Goal: Information Seeking & Learning: Check status

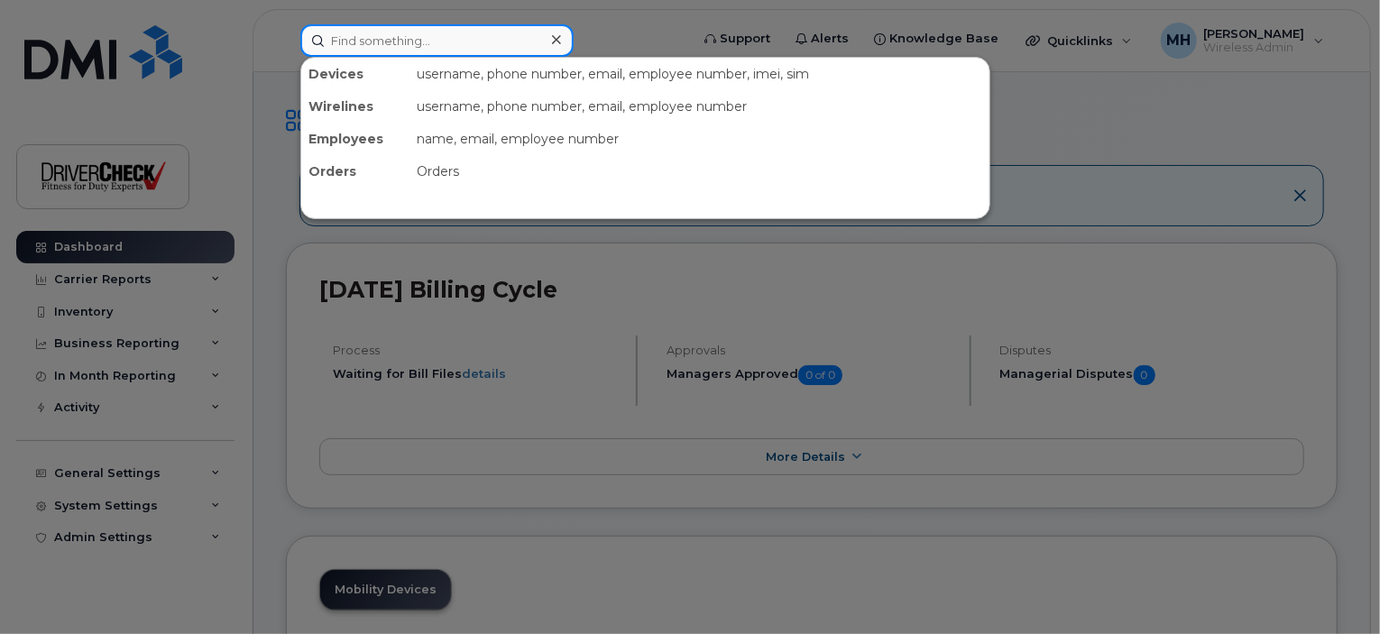
click at [385, 40] on input at bounding box center [436, 40] width 273 height 32
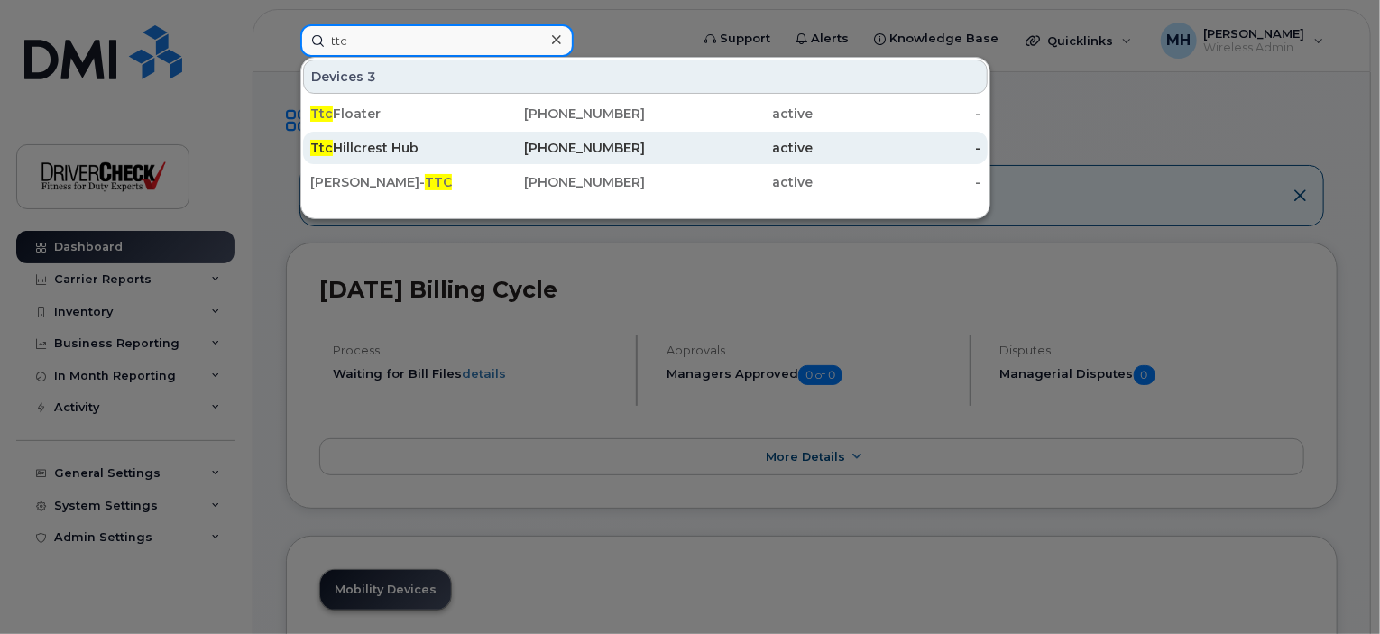
type input "ttc"
click at [390, 146] on div "Ttc Hillcrest Hub" at bounding box center [394, 148] width 168 height 18
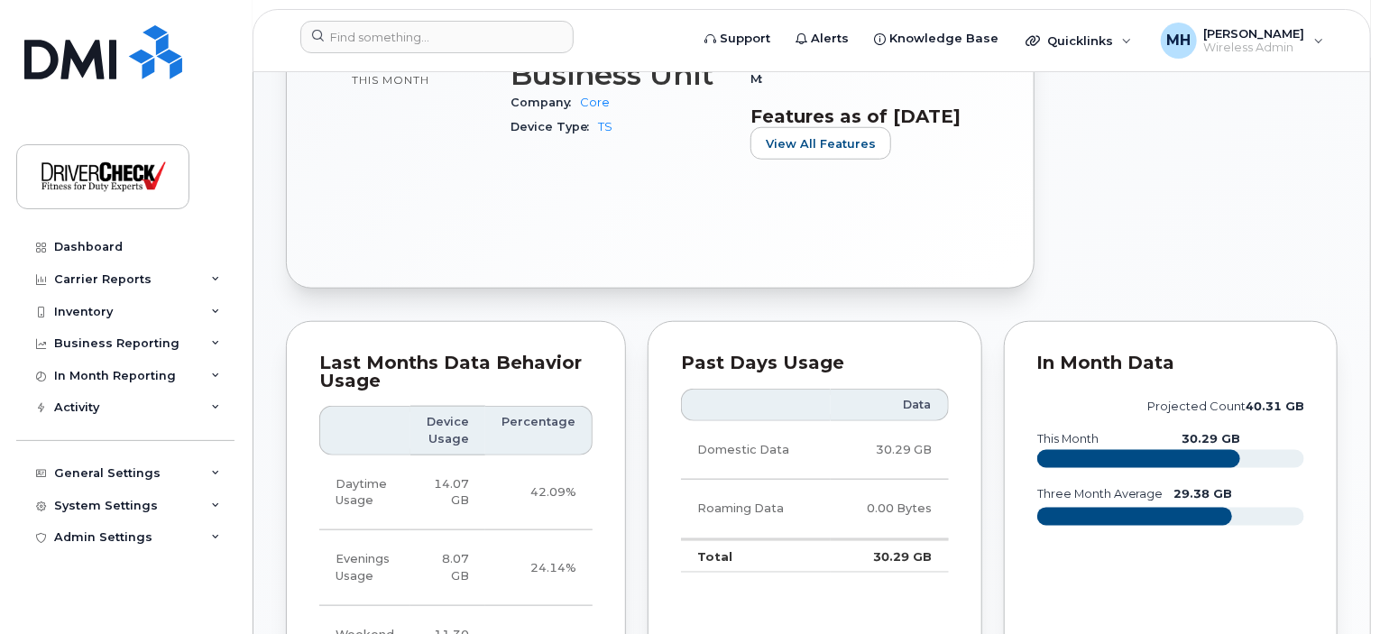
scroll to position [812, 0]
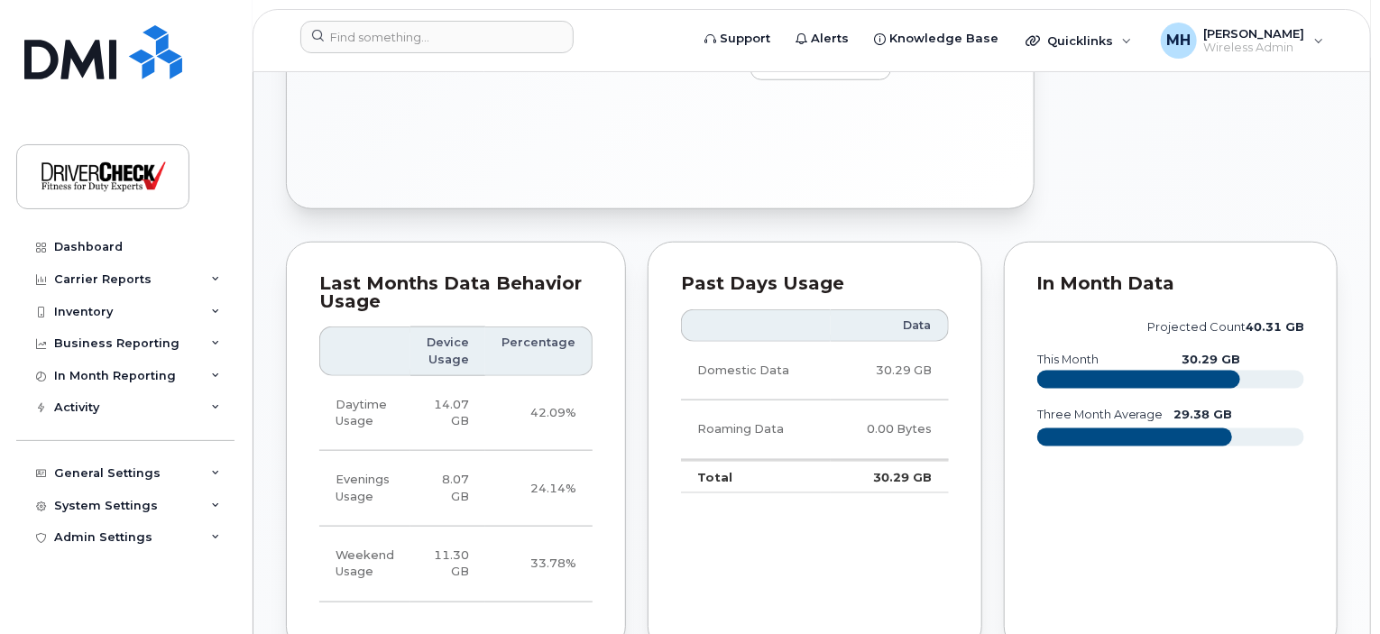
click at [473, 305] on div "Last Months Data Behavior Usage" at bounding box center [455, 292] width 273 height 35
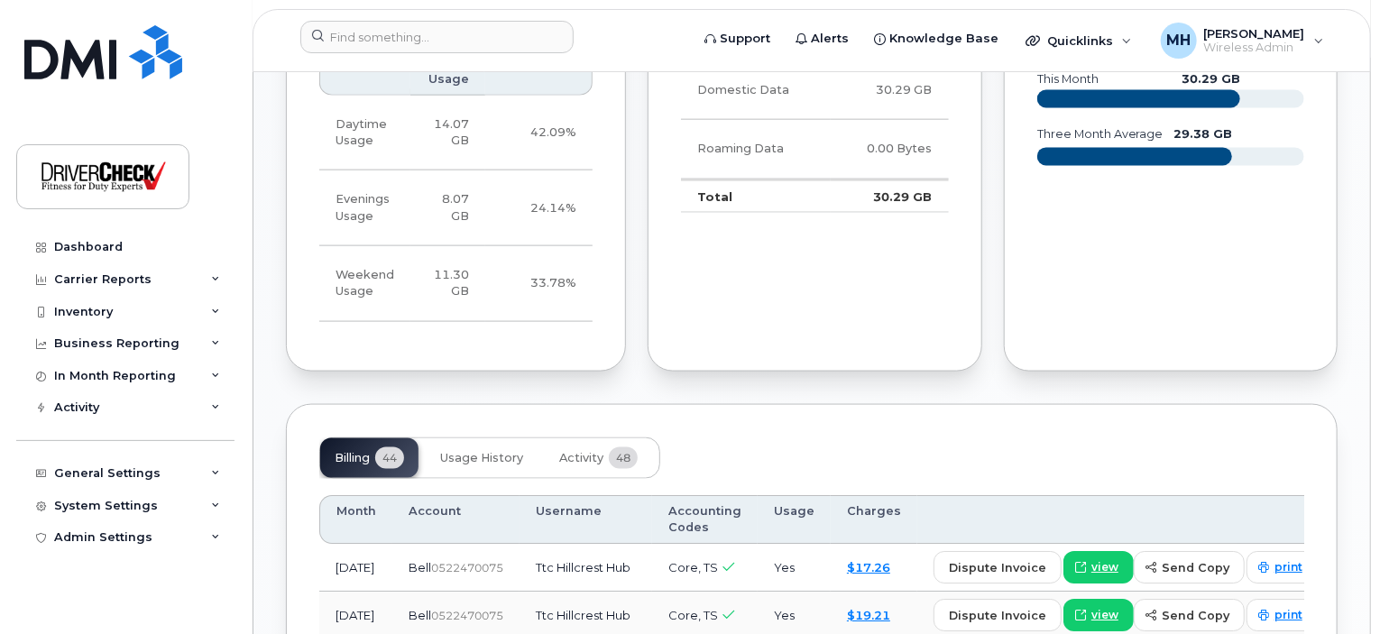
scroll to position [1172, 0]
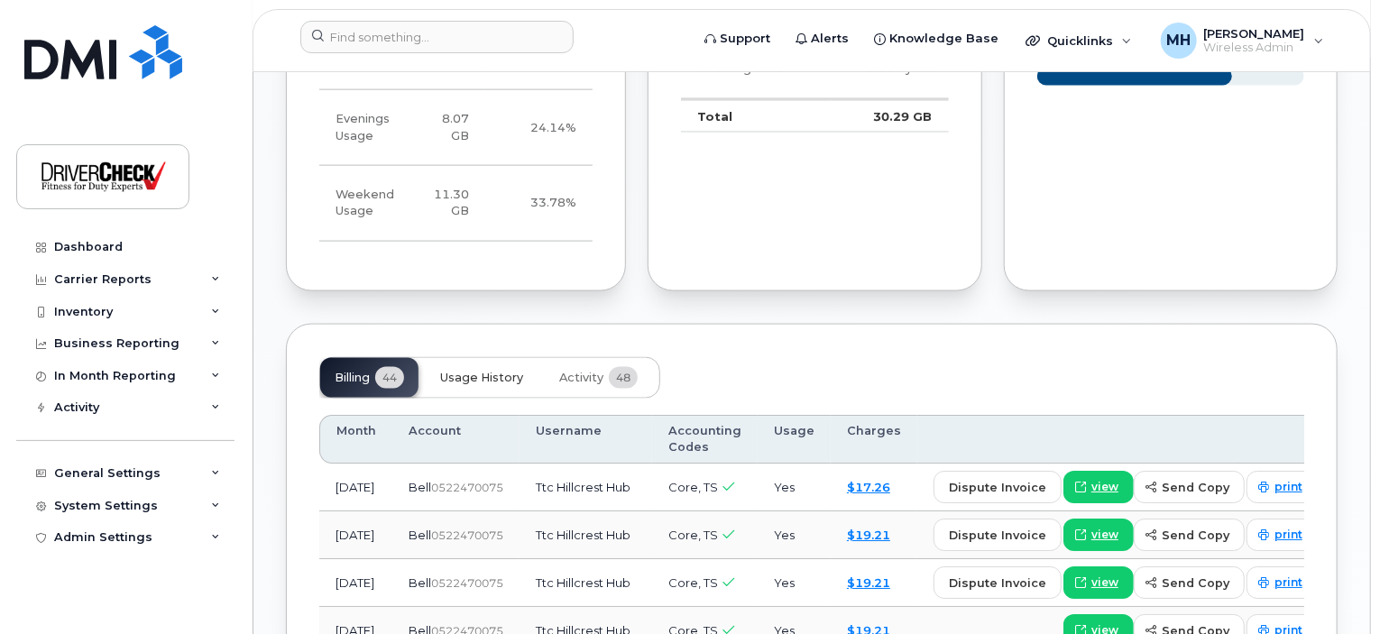
click at [488, 385] on span "Usage History" at bounding box center [481, 378] width 83 height 14
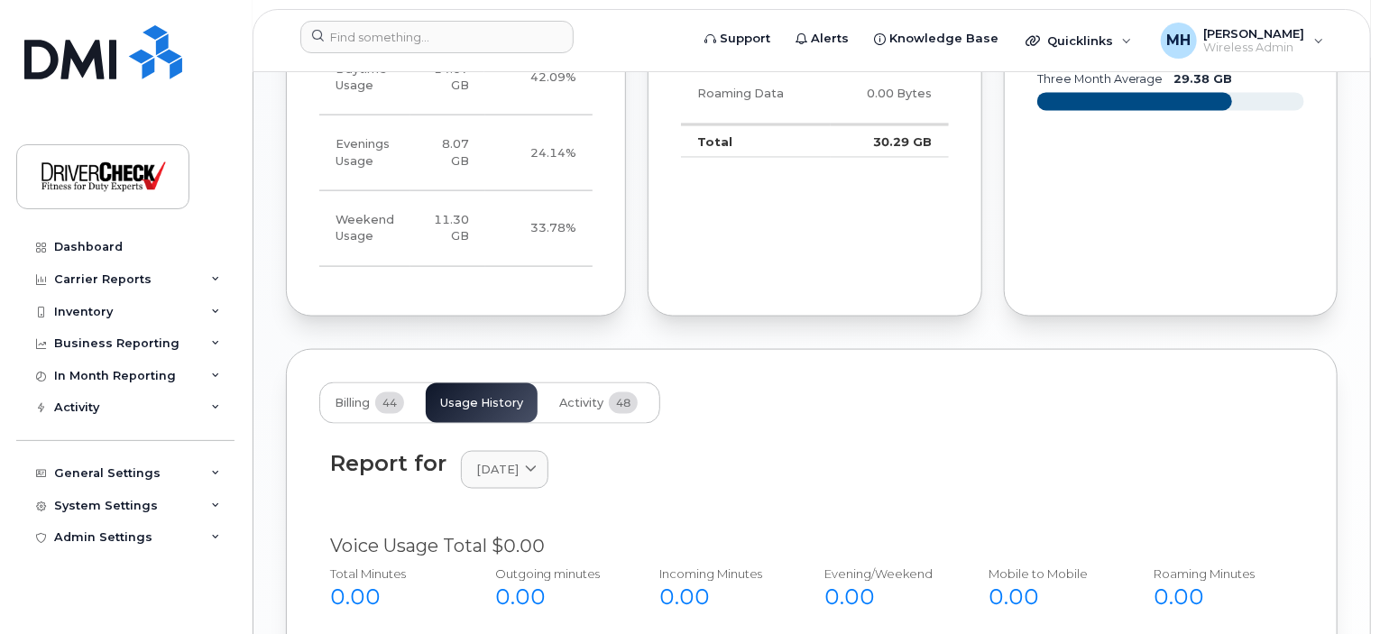
scroll to position [1145, 0]
click at [584, 412] on span "Activity" at bounding box center [581, 405] width 44 height 14
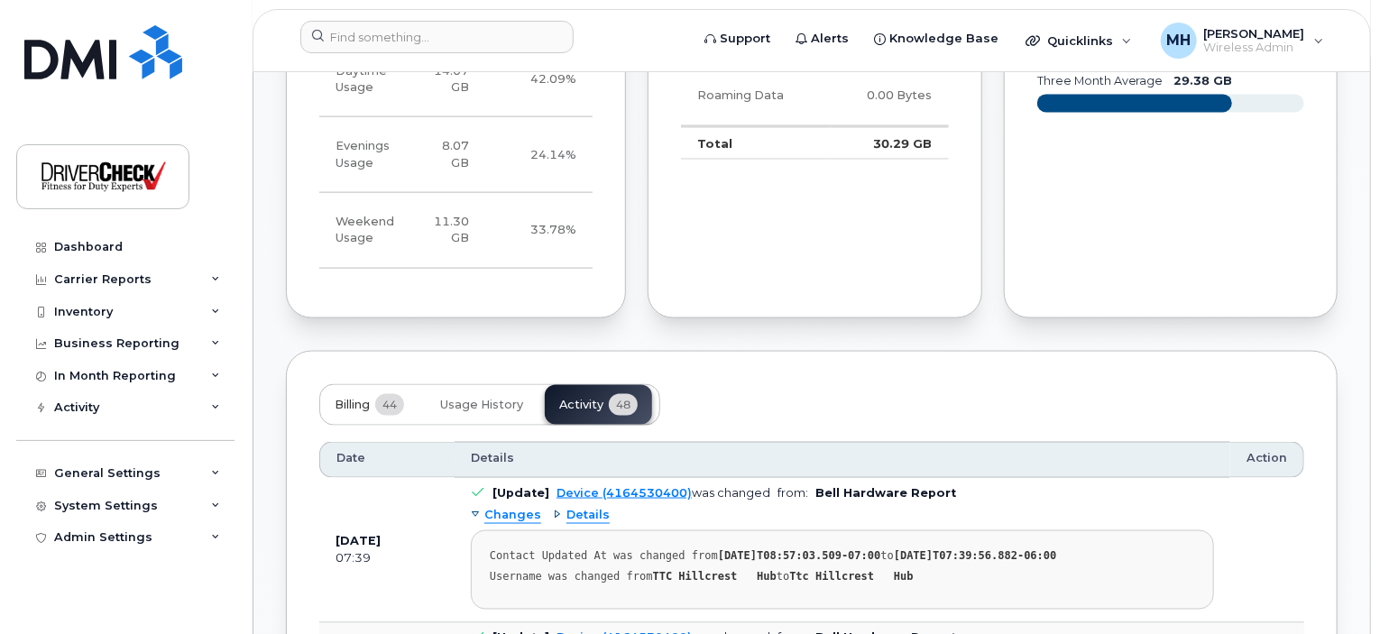
click at [349, 412] on span "Billing" at bounding box center [352, 405] width 35 height 14
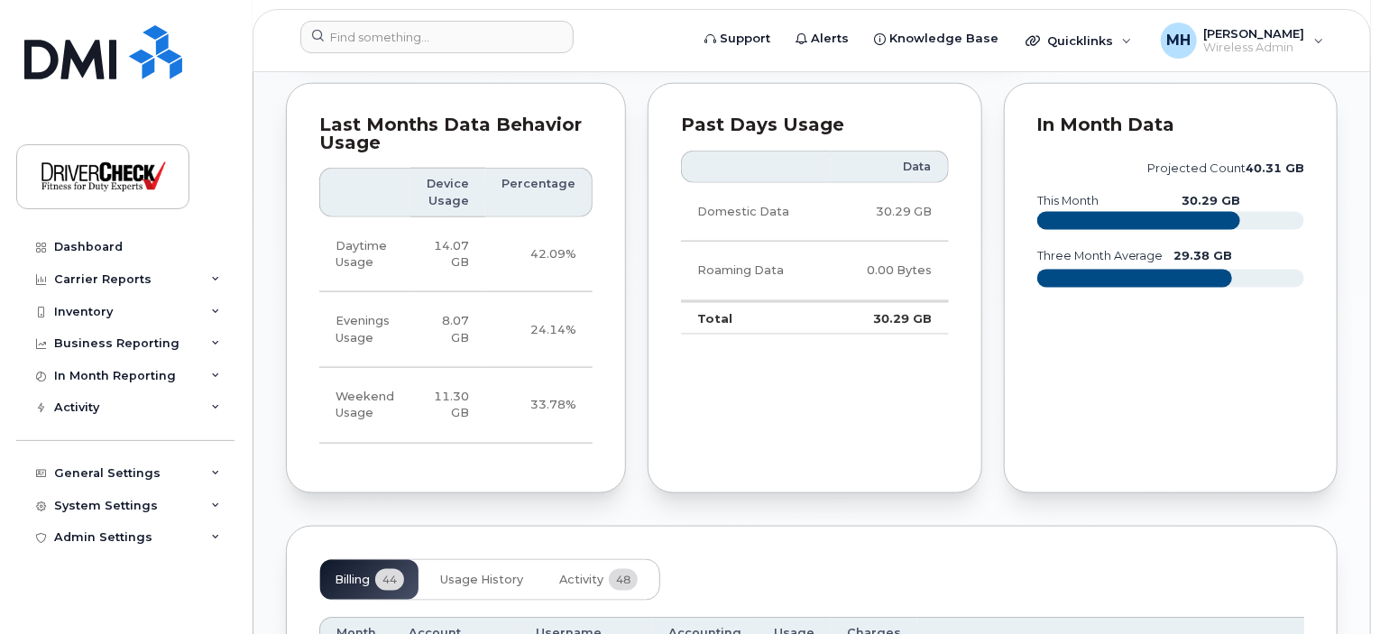
scroll to position [785, 0]
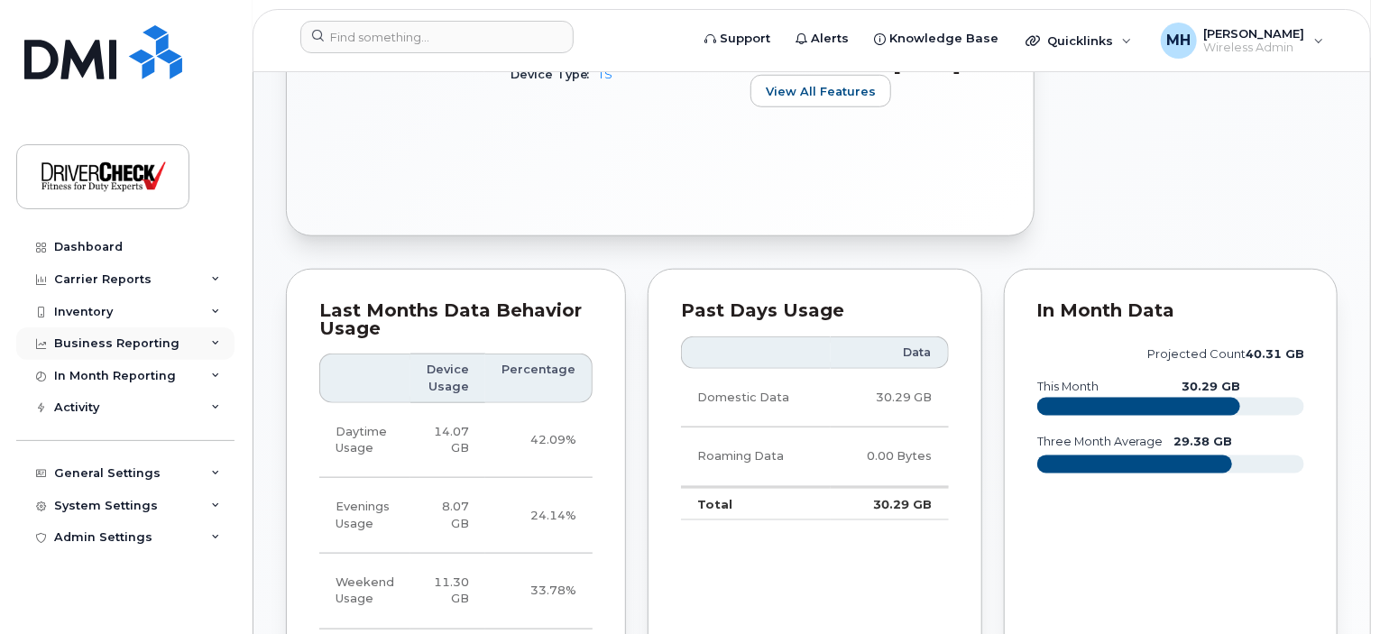
click at [132, 341] on div "Business Reporting" at bounding box center [116, 343] width 125 height 14
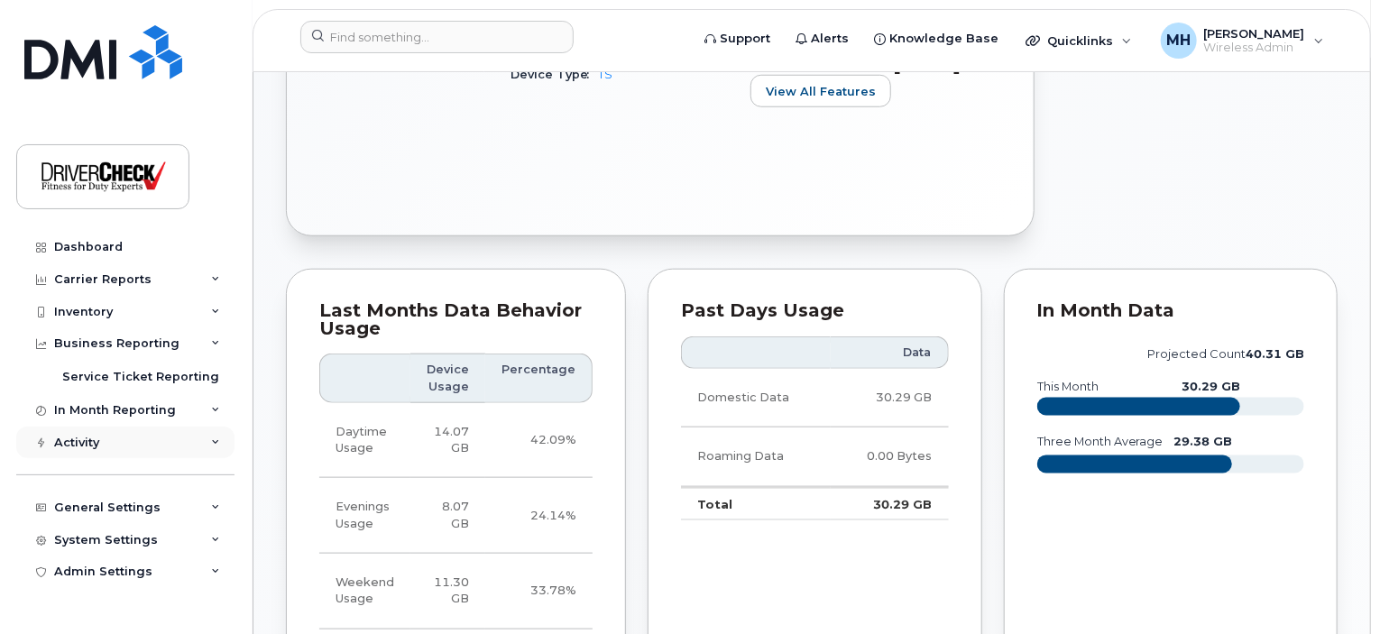
click at [104, 438] on div "Activity" at bounding box center [125, 443] width 218 height 32
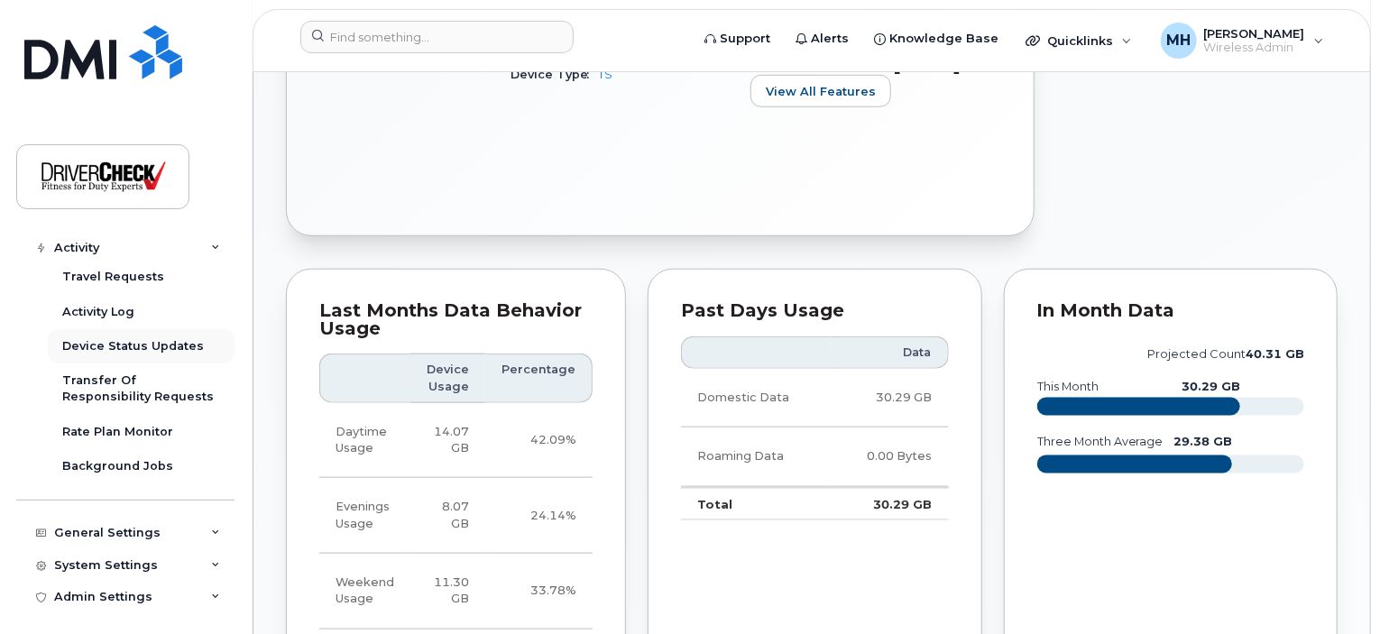
scroll to position [204, 0]
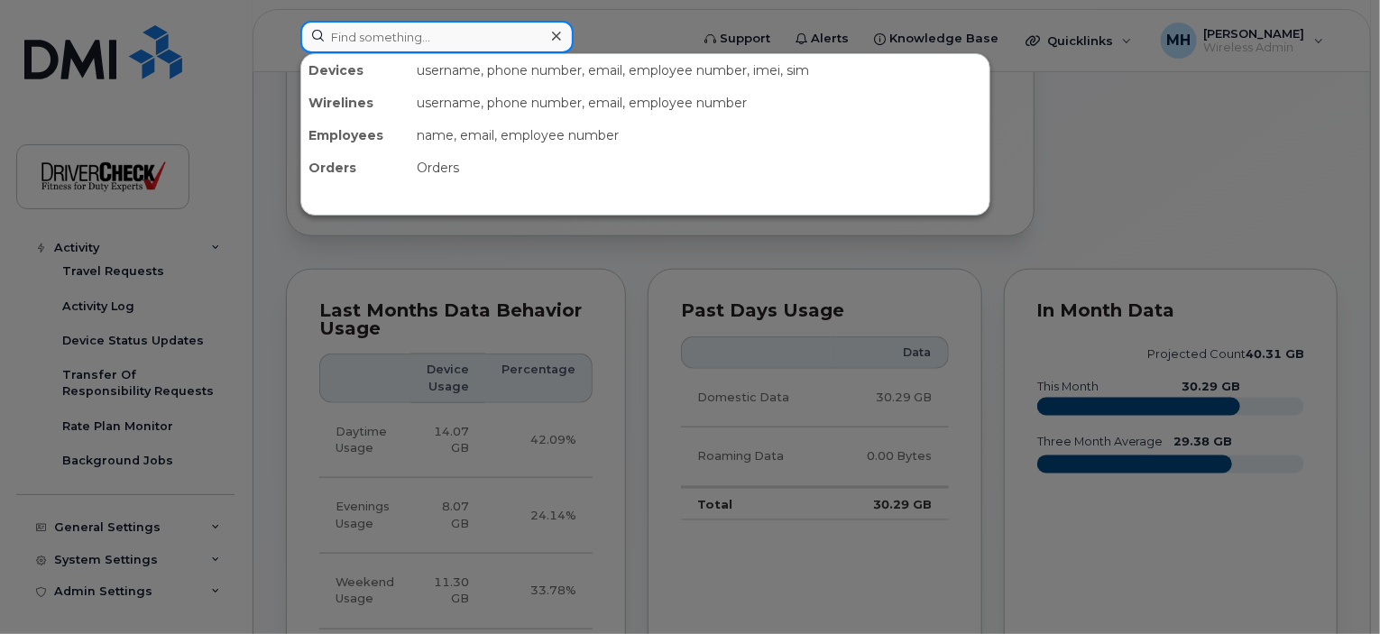
click at [379, 33] on input at bounding box center [436, 37] width 273 height 32
click at [618, 277] on div at bounding box center [690, 317] width 1380 height 634
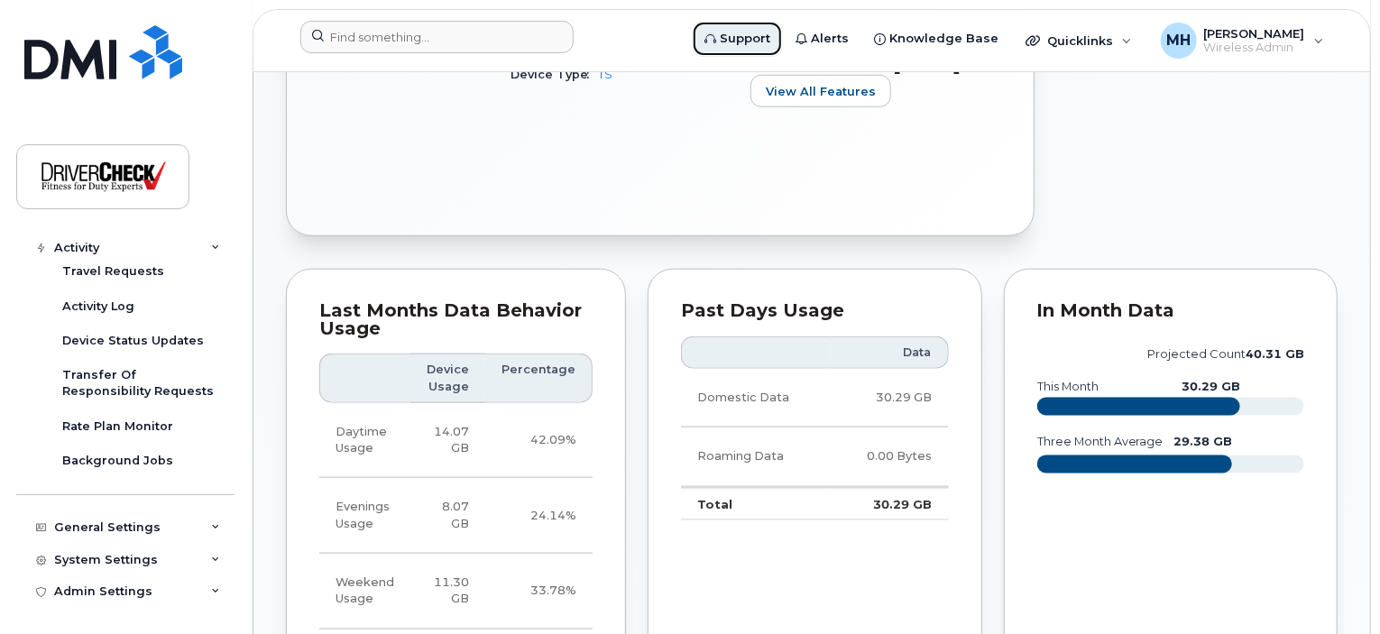
click at [749, 34] on span "Support" at bounding box center [745, 39] width 51 height 18
click at [101, 303] on div "Activity Log" at bounding box center [98, 307] width 72 height 16
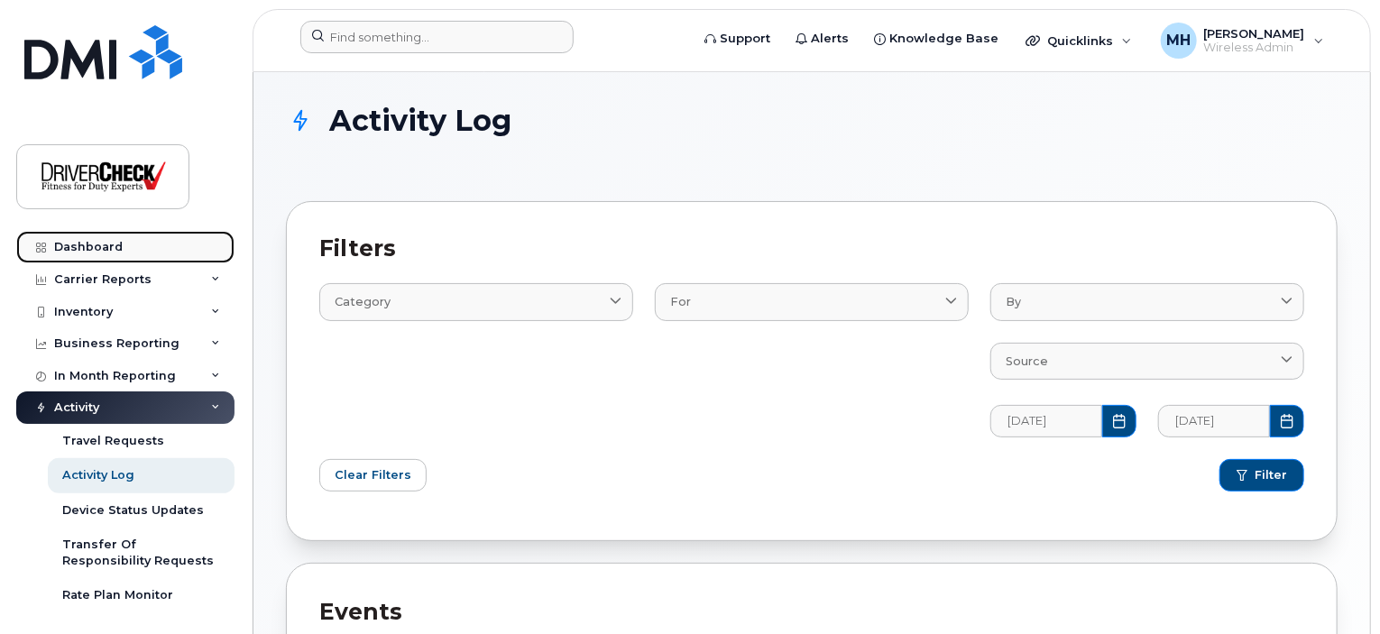
click at [95, 241] on div "Dashboard" at bounding box center [88, 247] width 69 height 14
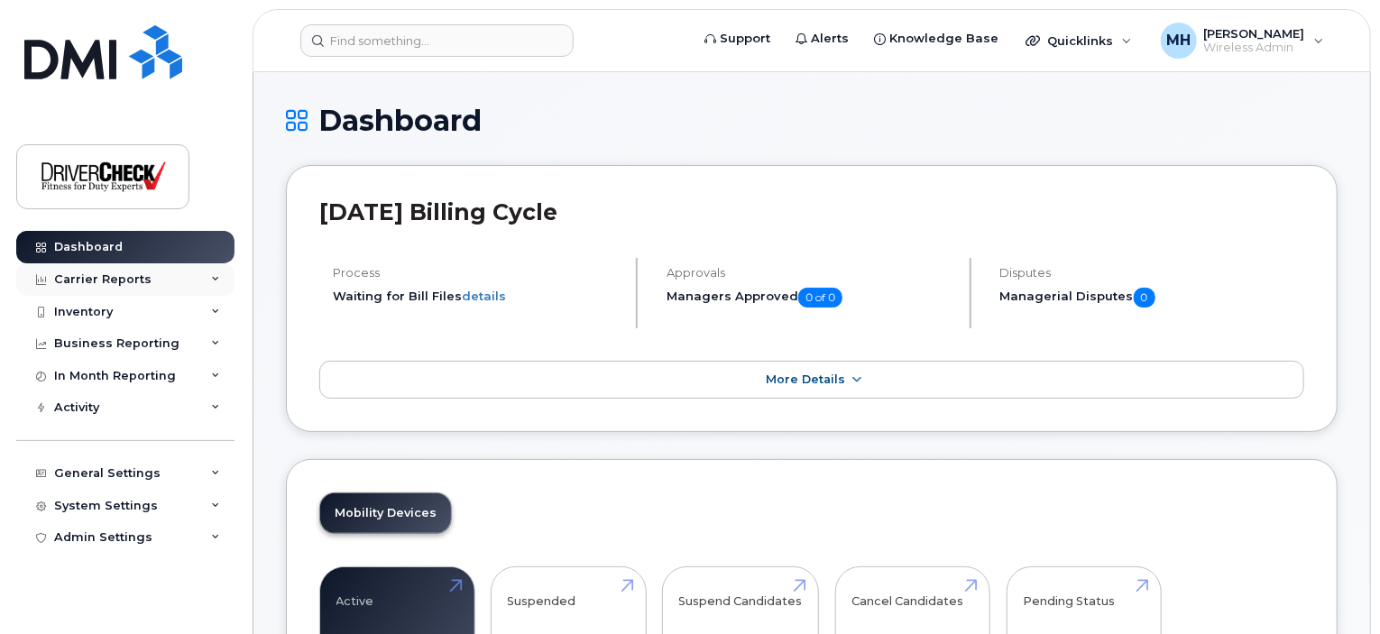
click at [136, 271] on div "Carrier Reports" at bounding box center [125, 279] width 218 height 32
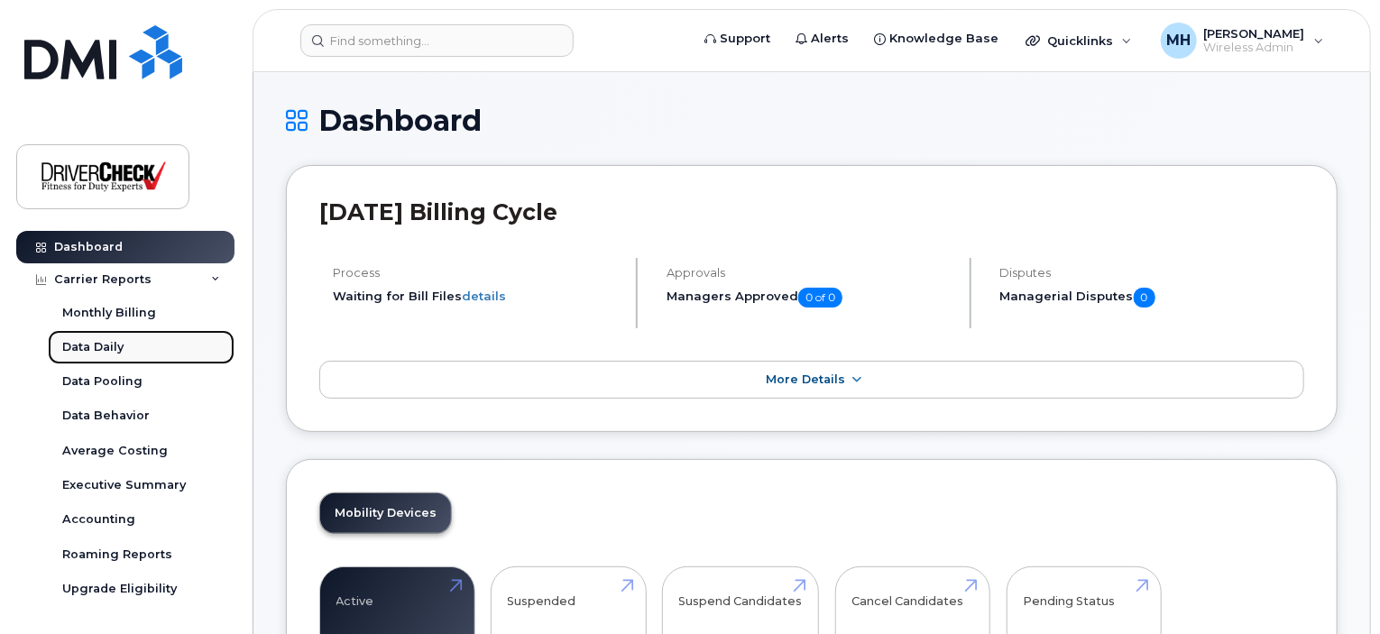
click at [102, 344] on div "Data Daily" at bounding box center [92, 347] width 61 height 16
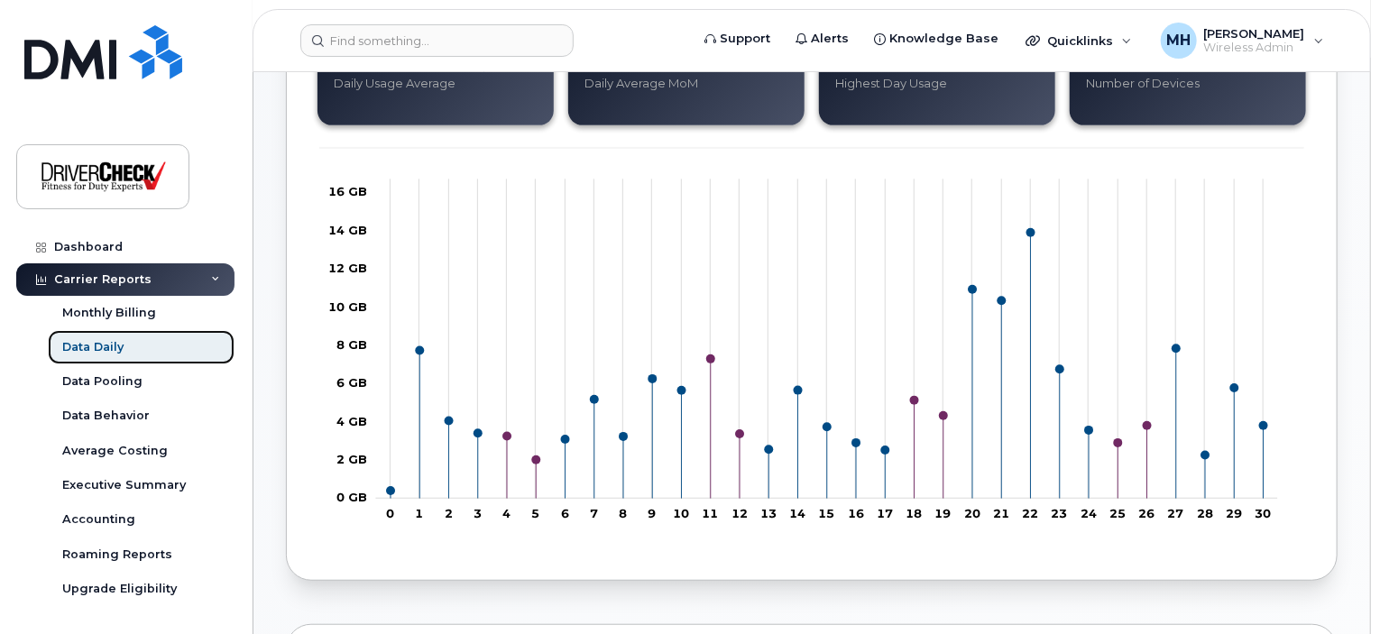
scroll to position [271, 0]
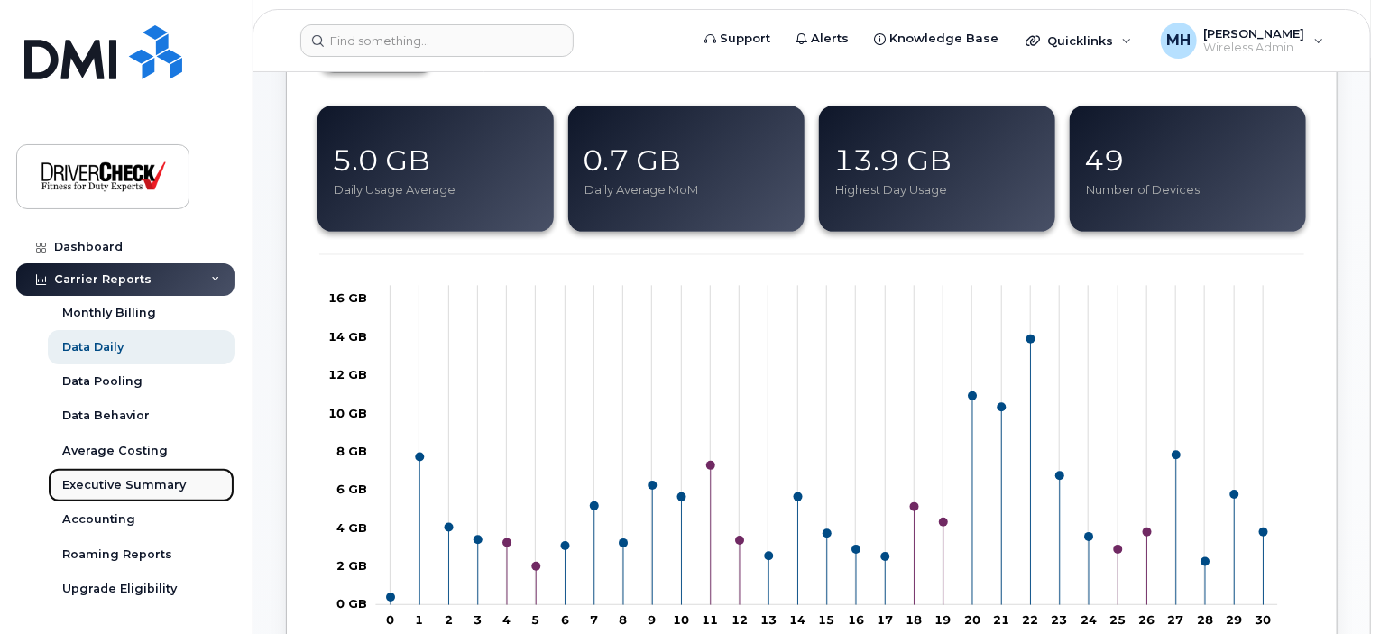
click at [136, 480] on div "Executive Summary" at bounding box center [124, 485] width 124 height 16
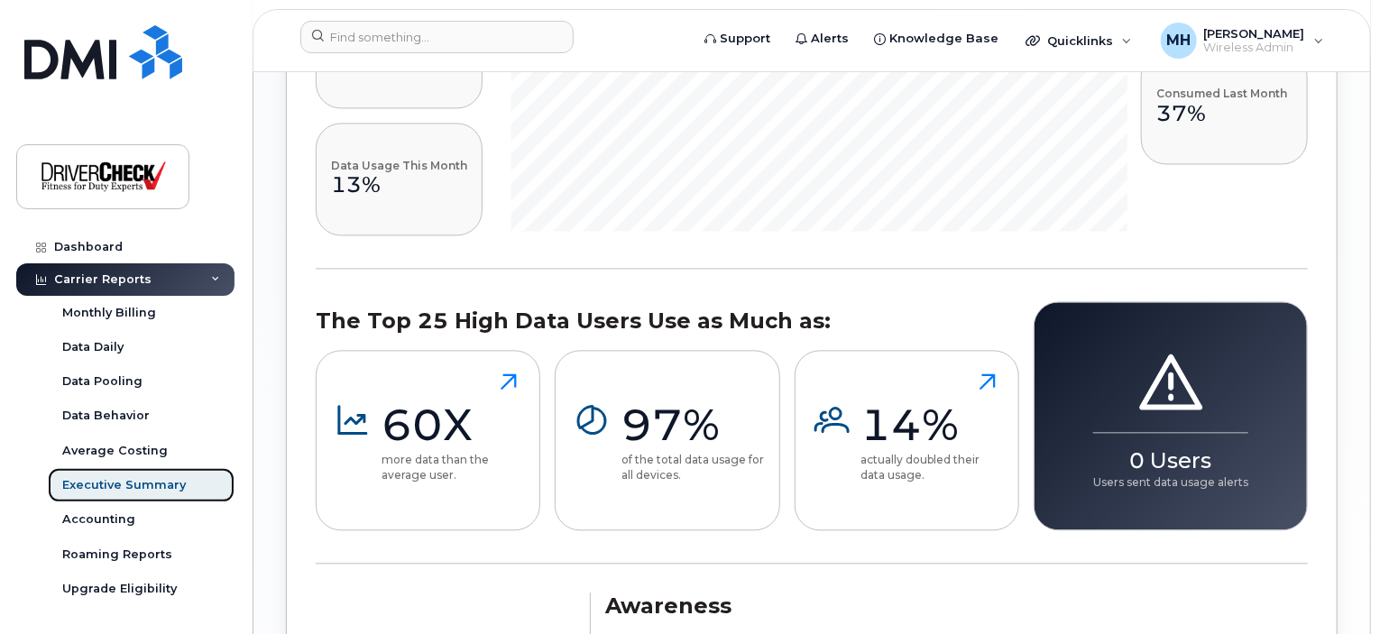
scroll to position [1894, 0]
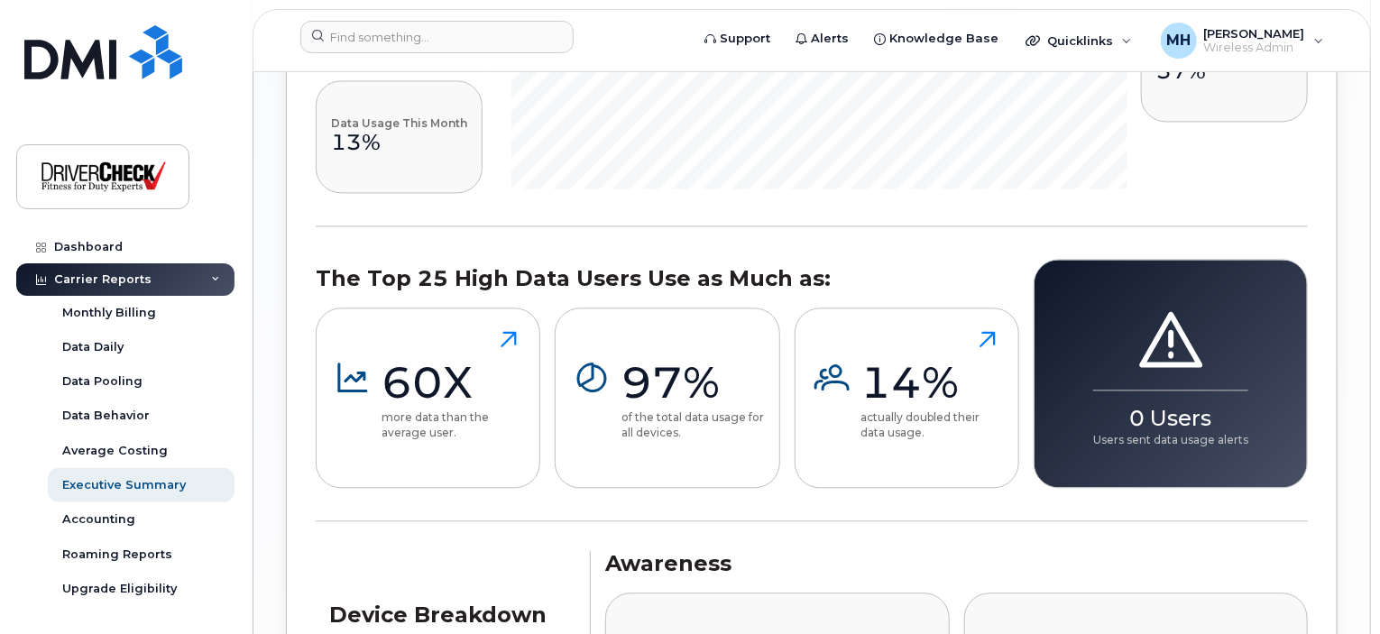
click at [678, 410] on p "of the total data usage for all devices." at bounding box center [692, 424] width 142 height 31
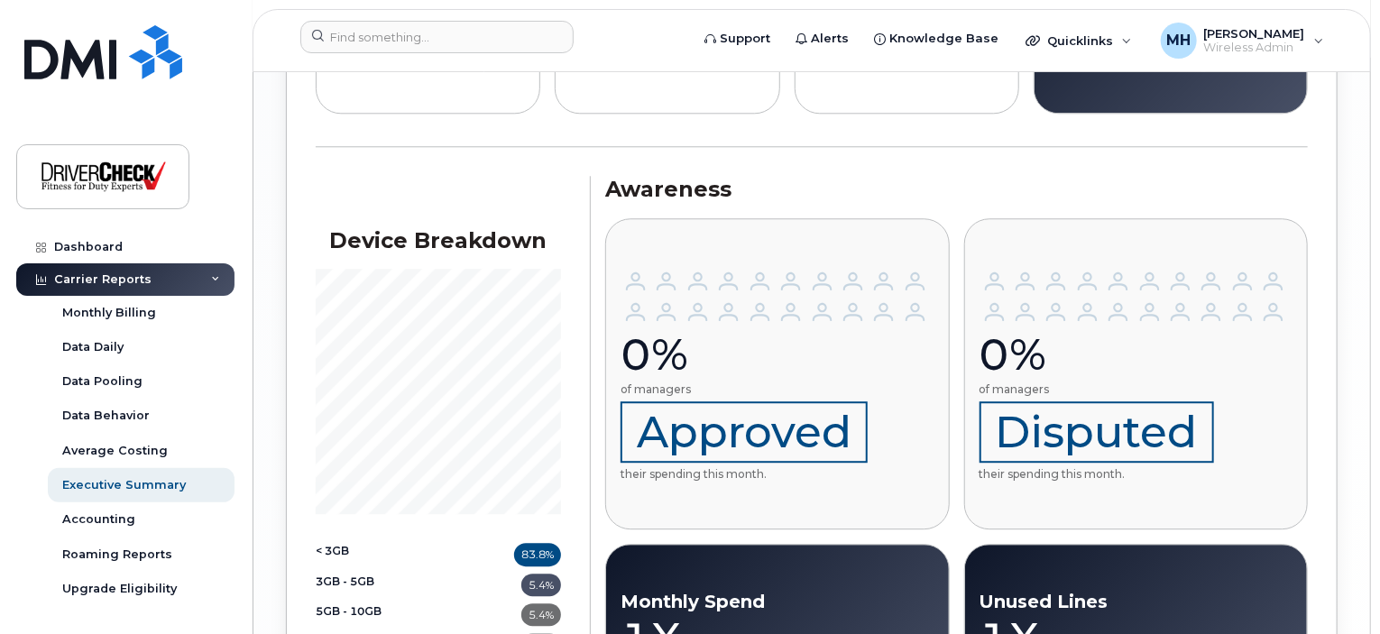
scroll to position [2493, 0]
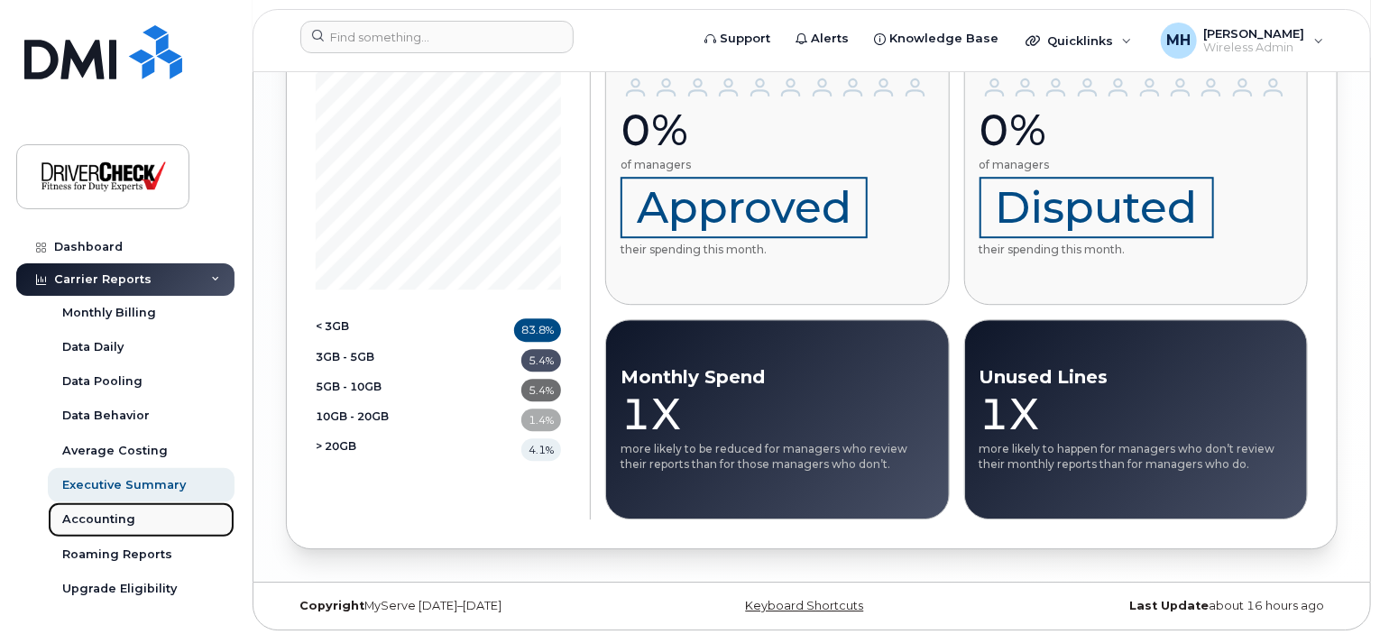
click at [105, 517] on div "Accounting" at bounding box center [98, 519] width 73 height 16
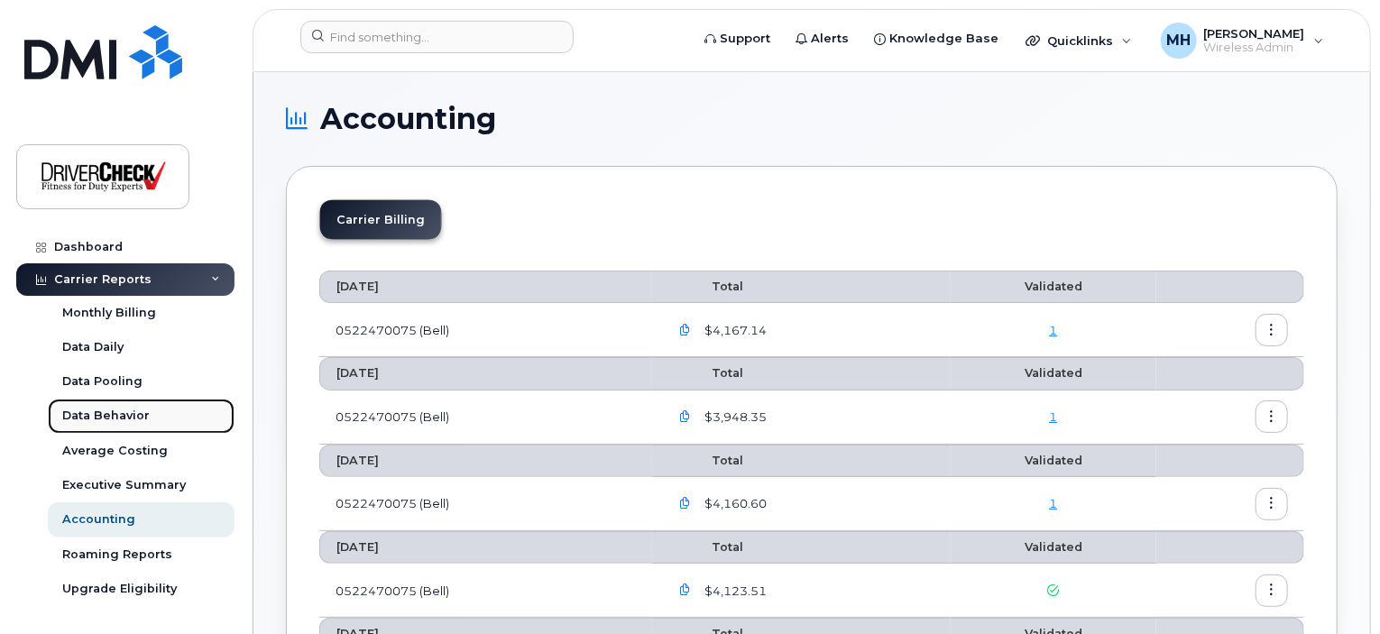
click at [111, 410] on div "Data Behavior" at bounding box center [105, 416] width 87 height 16
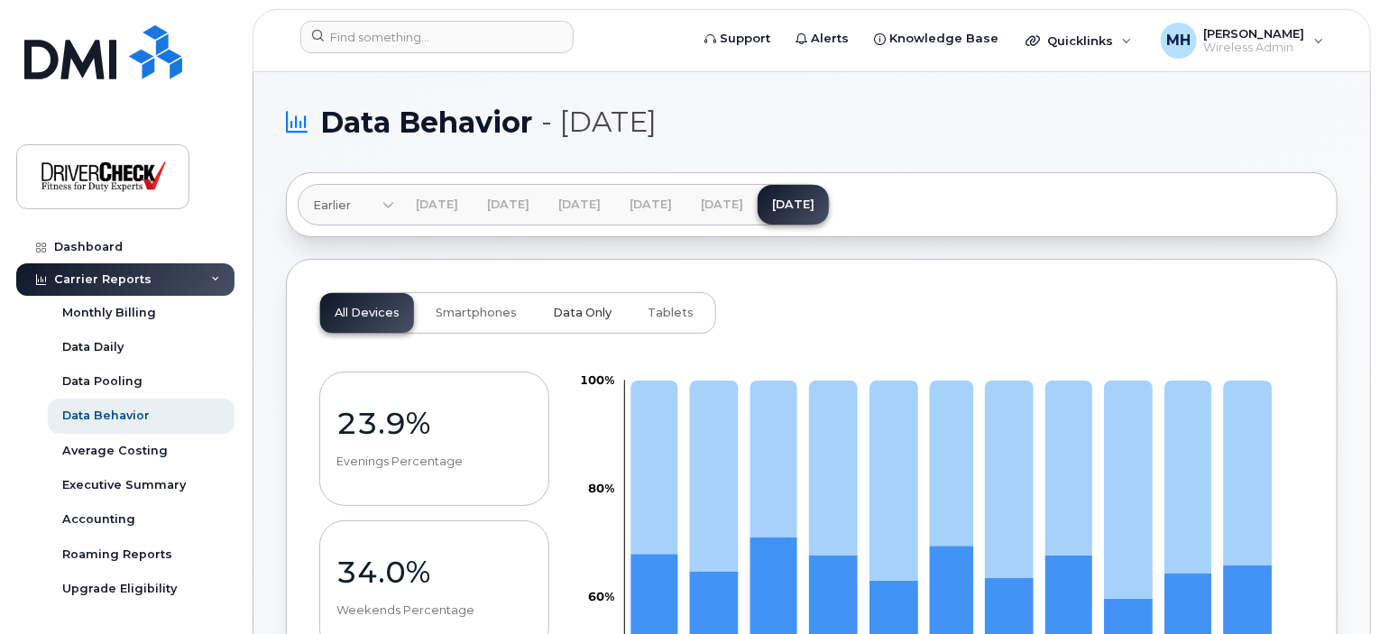
click at [577, 306] on span "Data Only" at bounding box center [582, 313] width 59 height 14
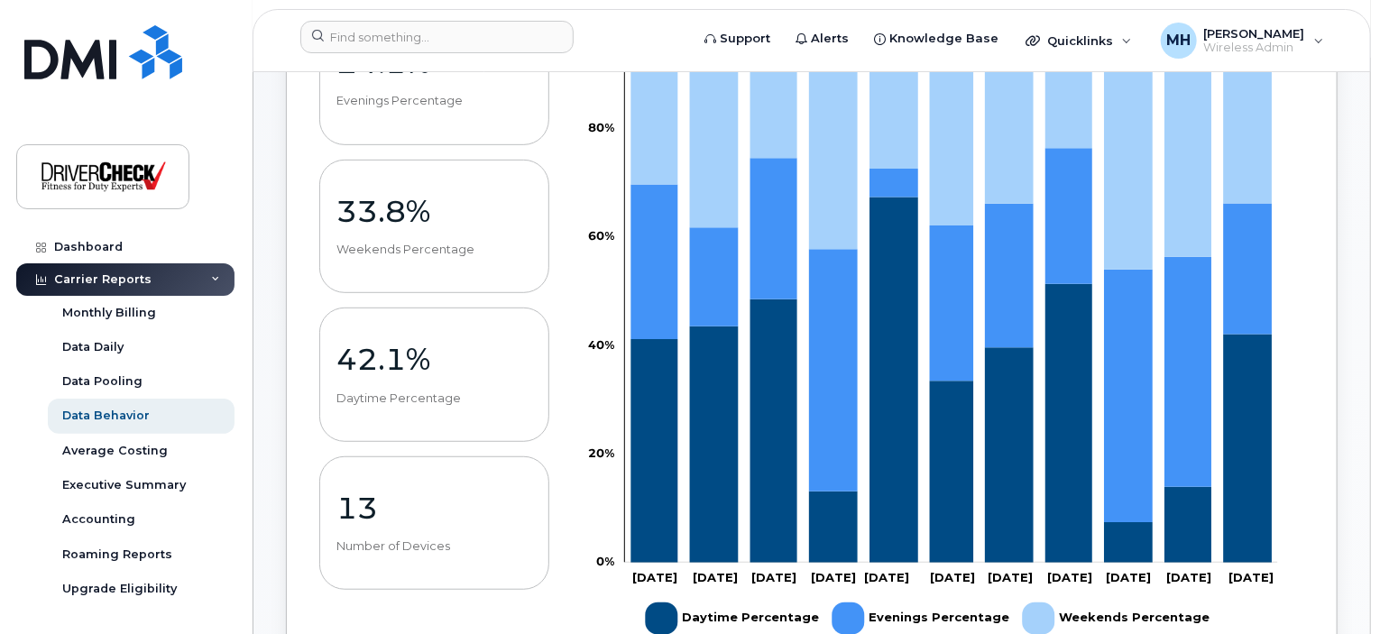
scroll to position [451, 0]
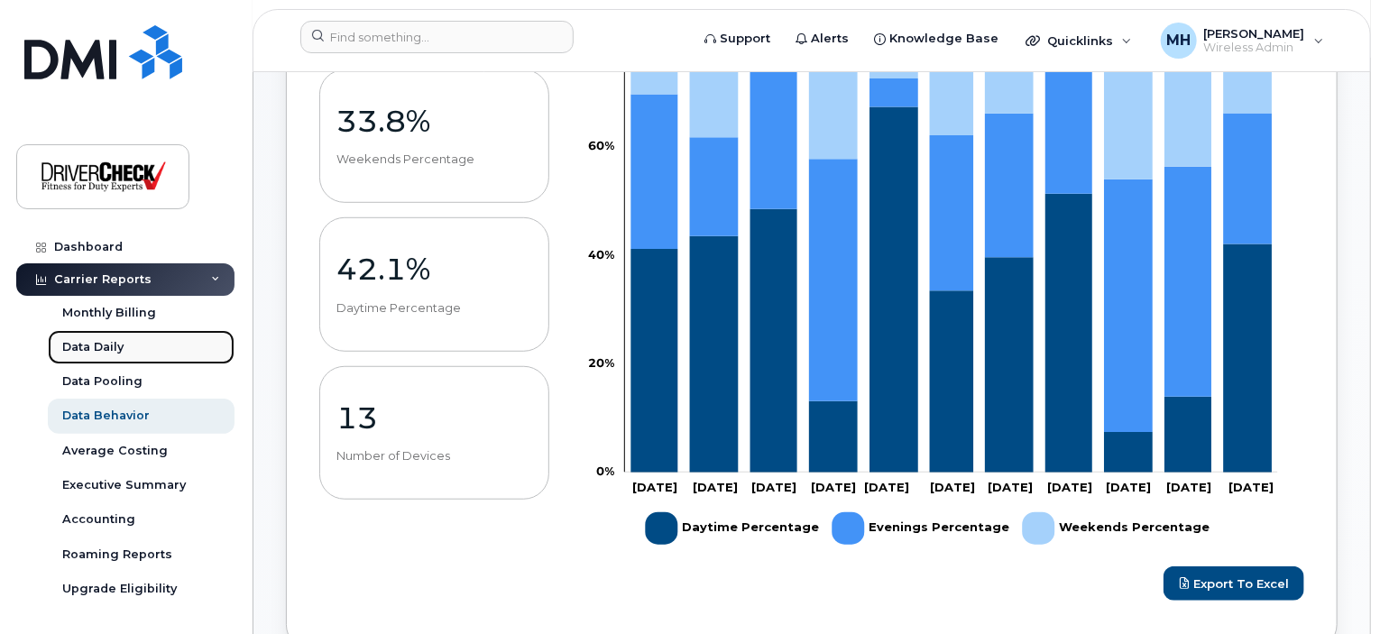
click at [99, 345] on div "Data Daily" at bounding box center [92, 347] width 61 height 16
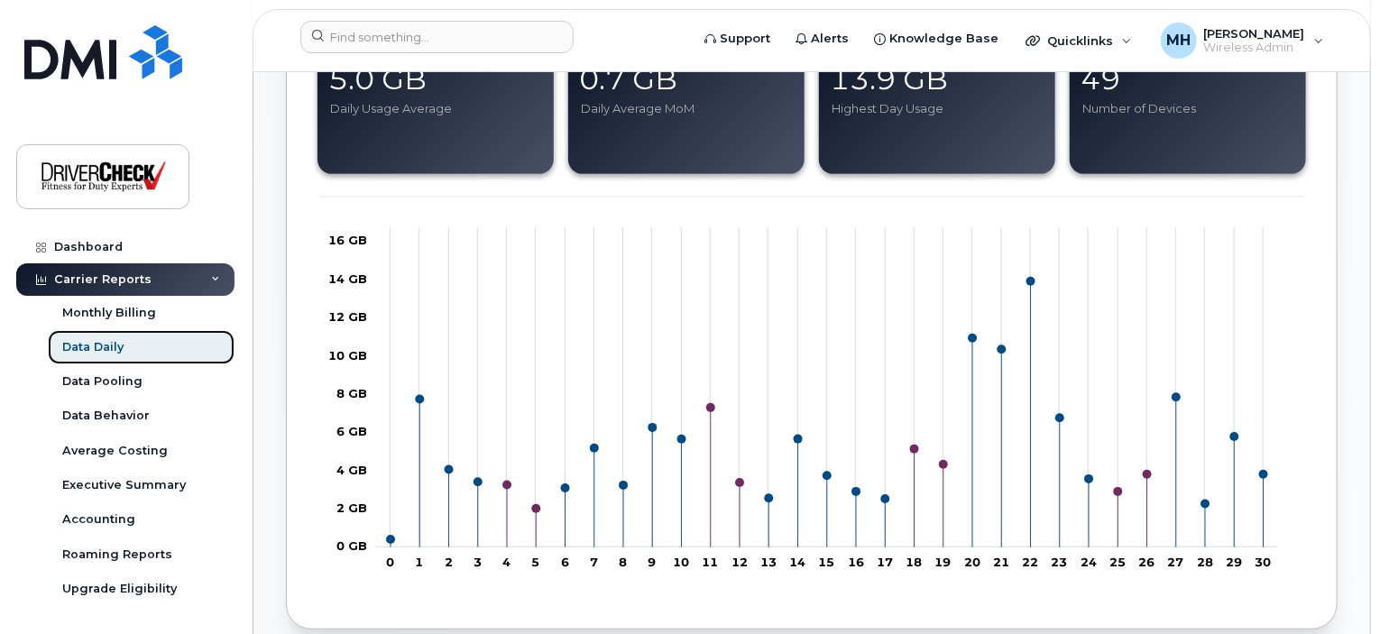
scroll to position [361, 0]
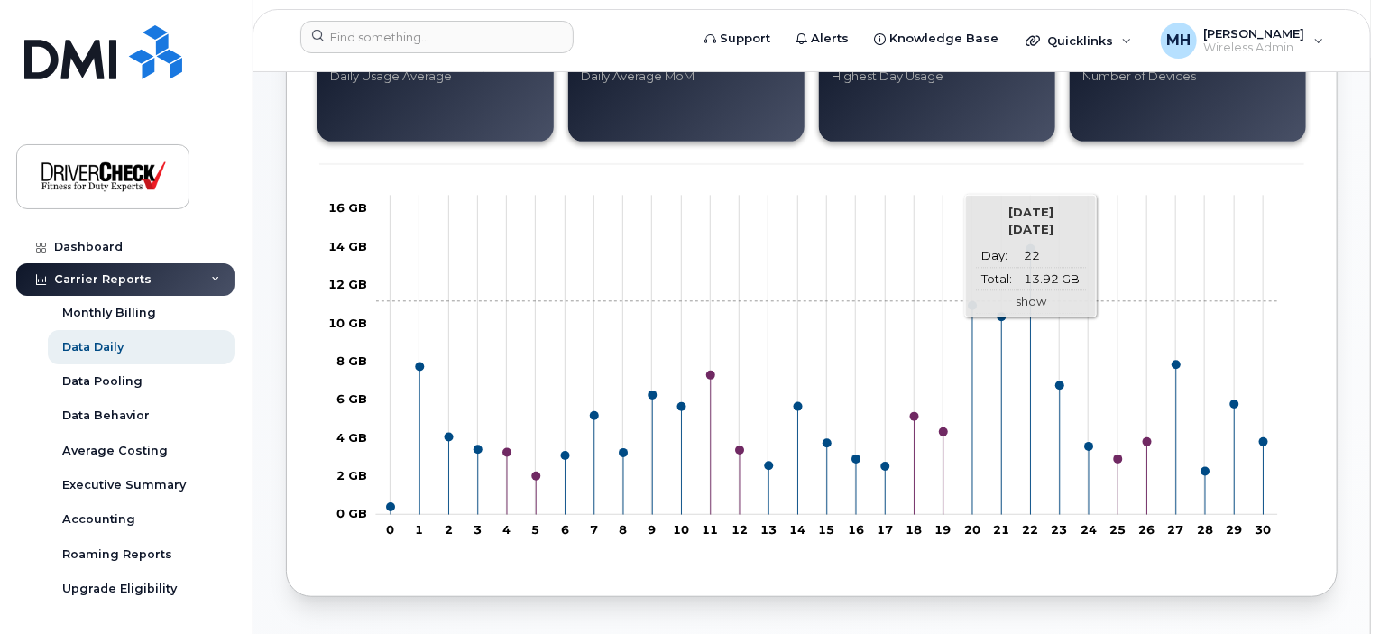
click at [1035, 299] on link "show" at bounding box center [1030, 301] width 31 height 14
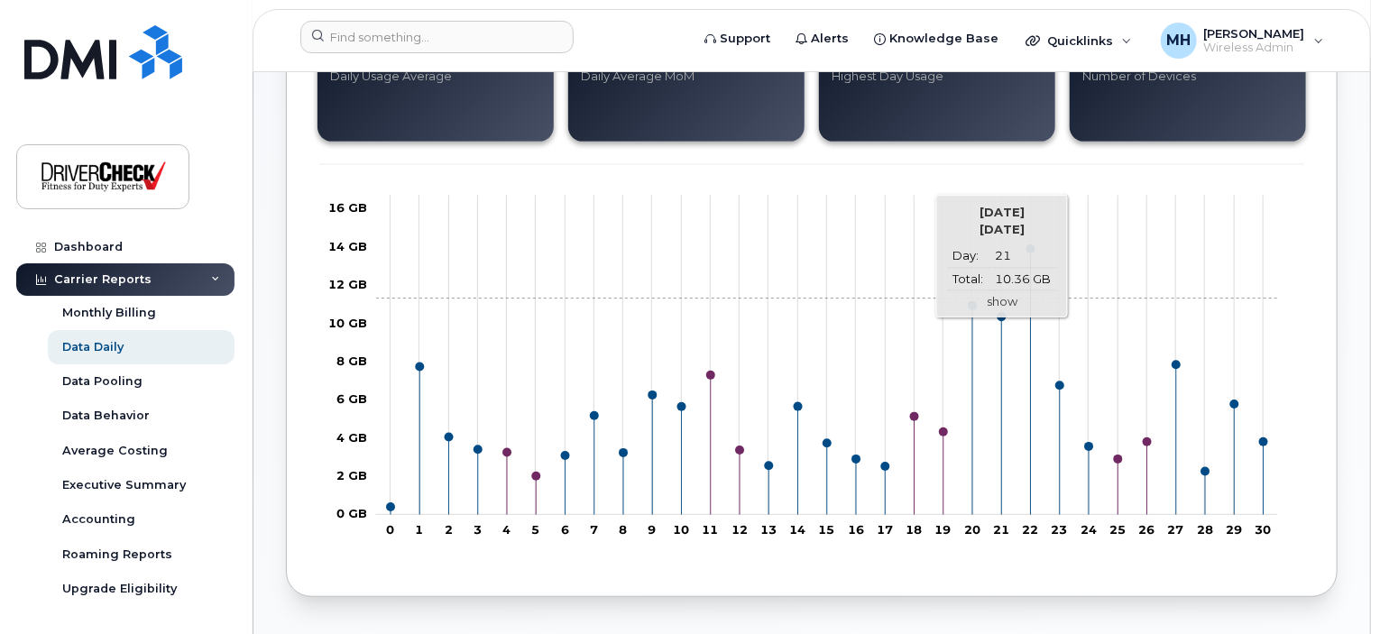
click at [1004, 297] on link "show" at bounding box center [1002, 301] width 31 height 14
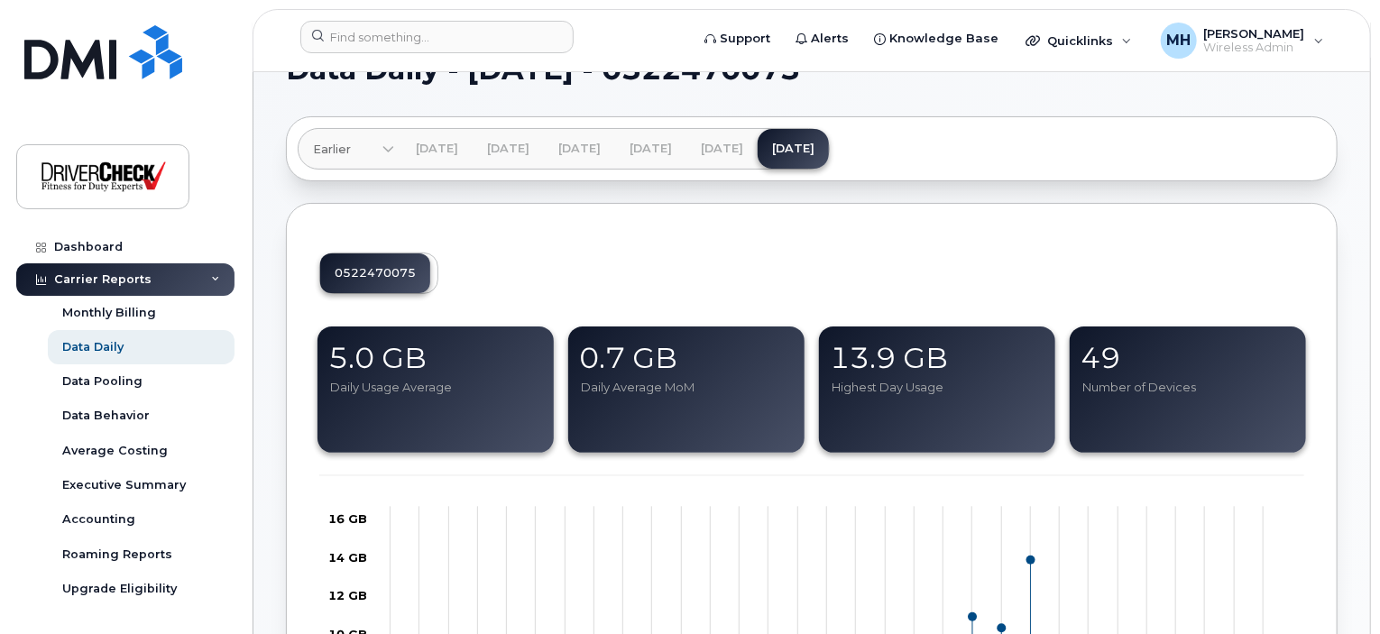
scroll to position [0, 0]
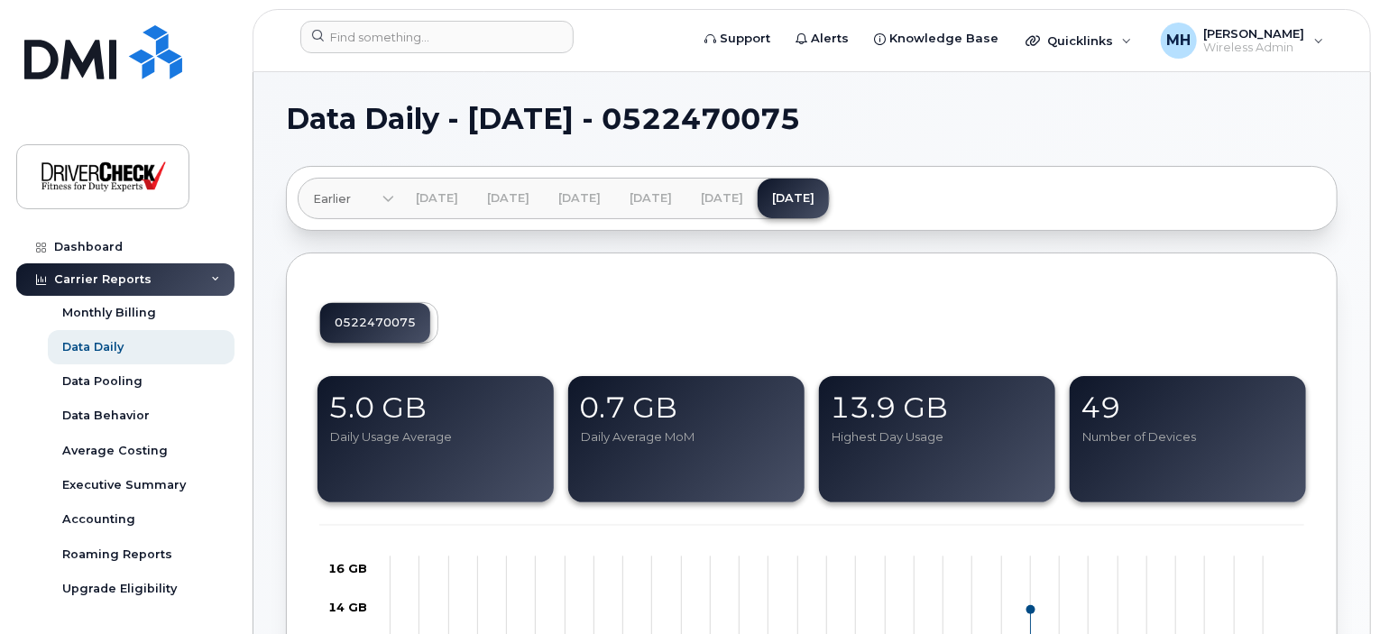
click at [399, 326] on div "0522470075" at bounding box center [378, 322] width 119 height 41
click at [900, 412] on div "13.9 GB" at bounding box center [937, 407] width 215 height 41
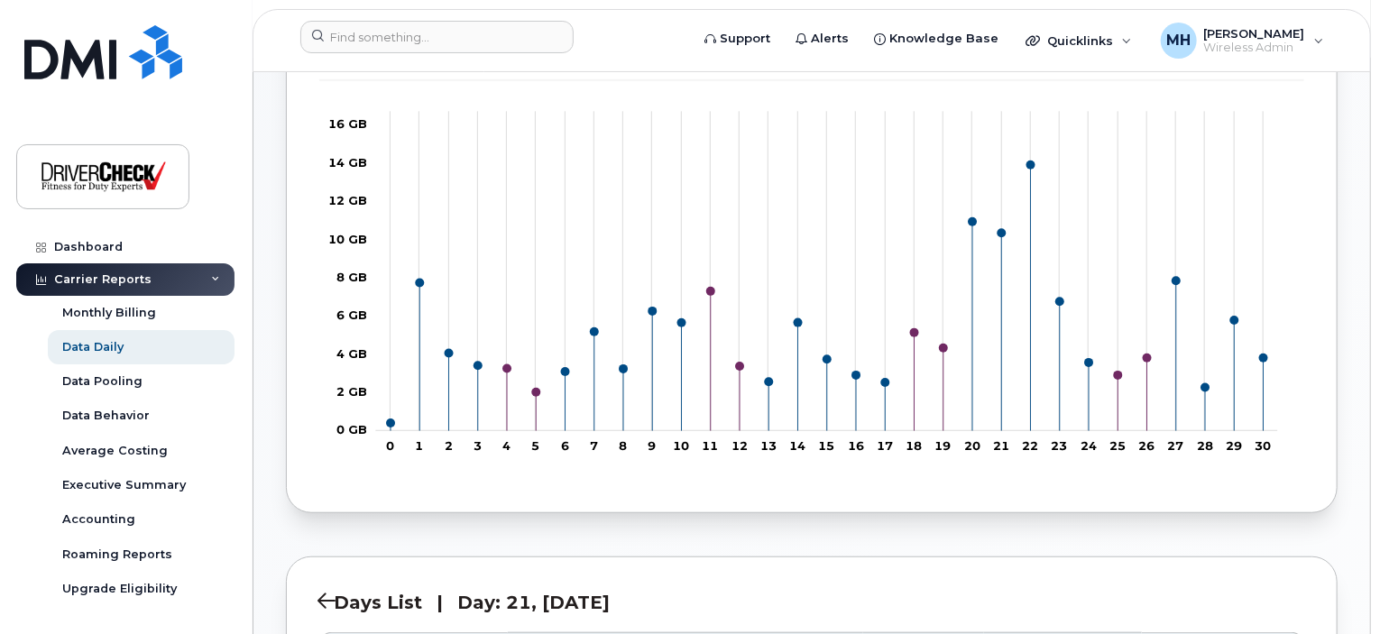
scroll to position [451, 0]
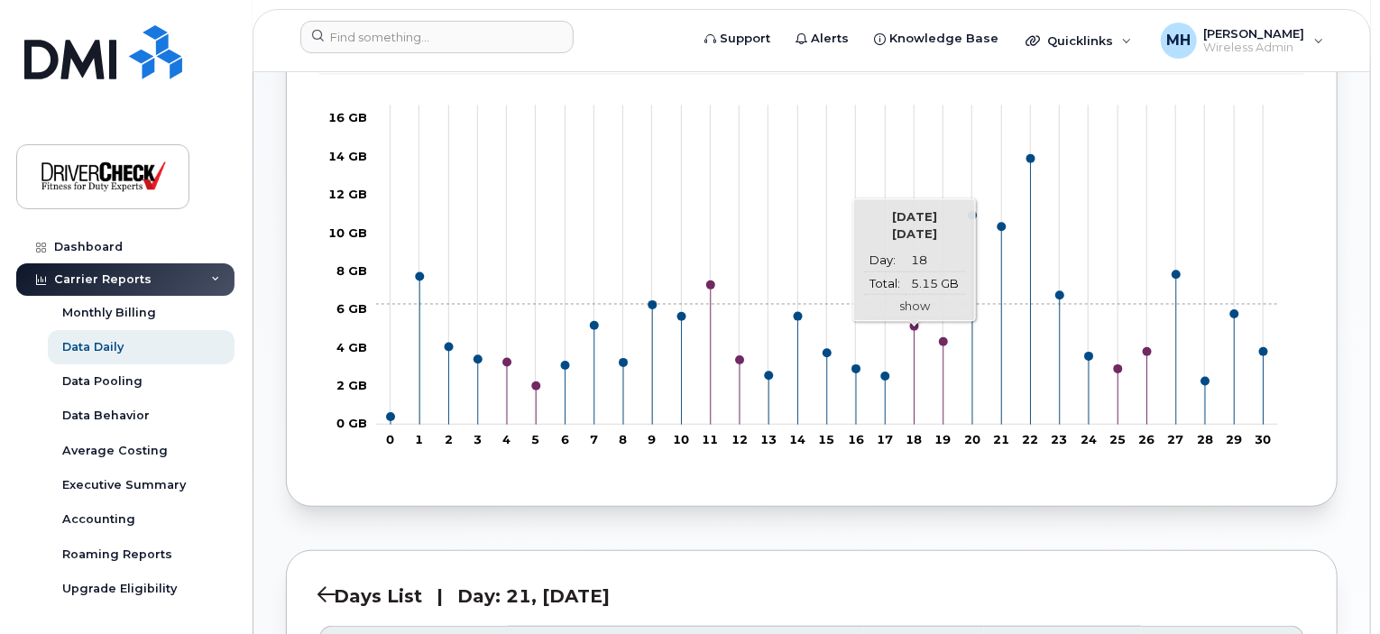
click at [914, 302] on link "show" at bounding box center [914, 306] width 31 height 14
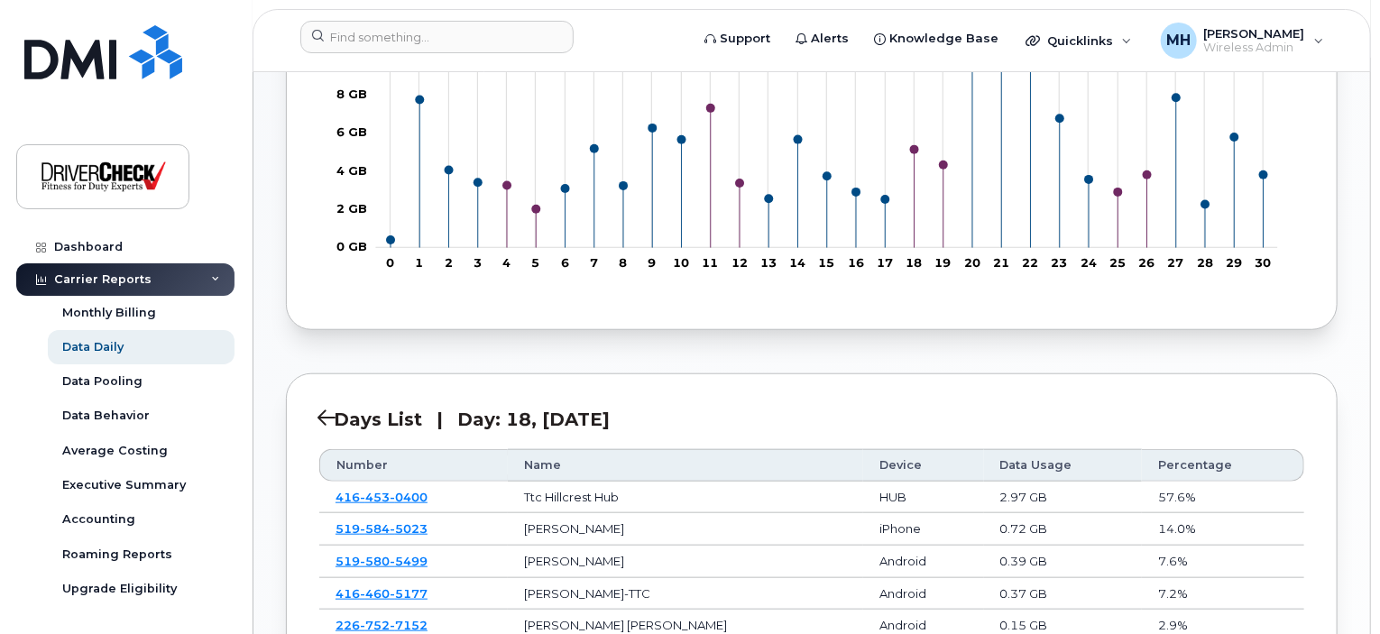
scroll to position [631, 0]
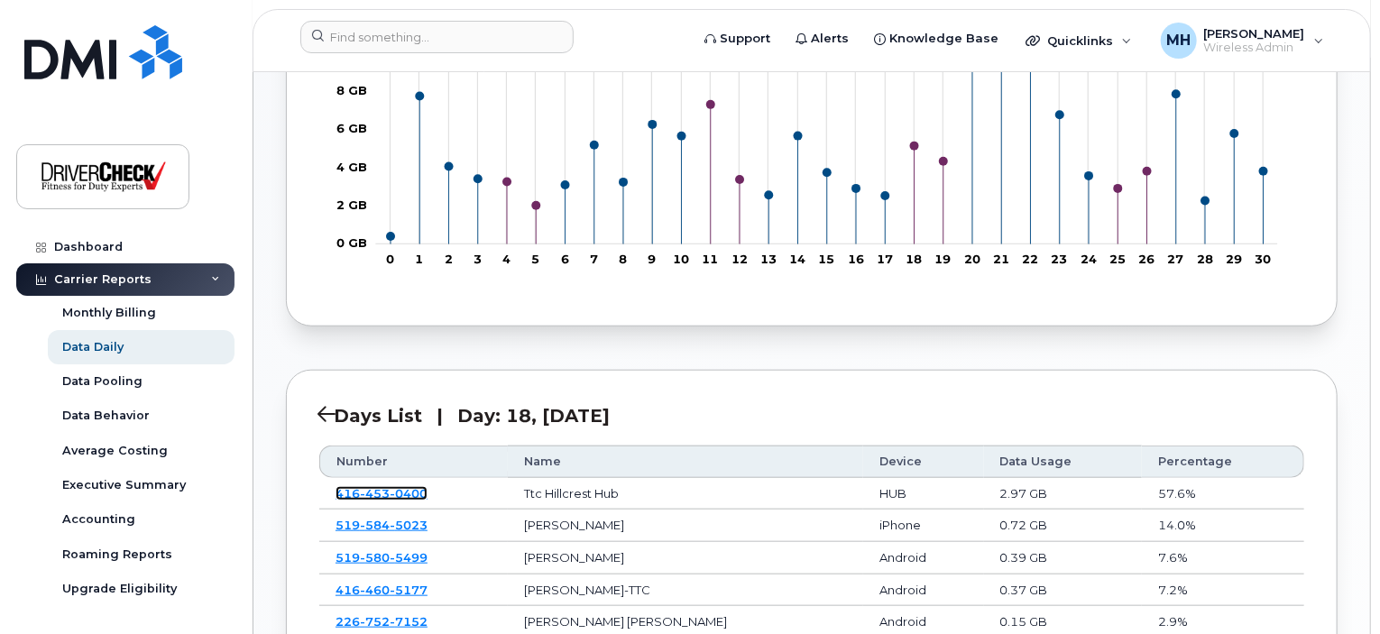
click at [390, 487] on span "0400" at bounding box center [409, 493] width 38 height 14
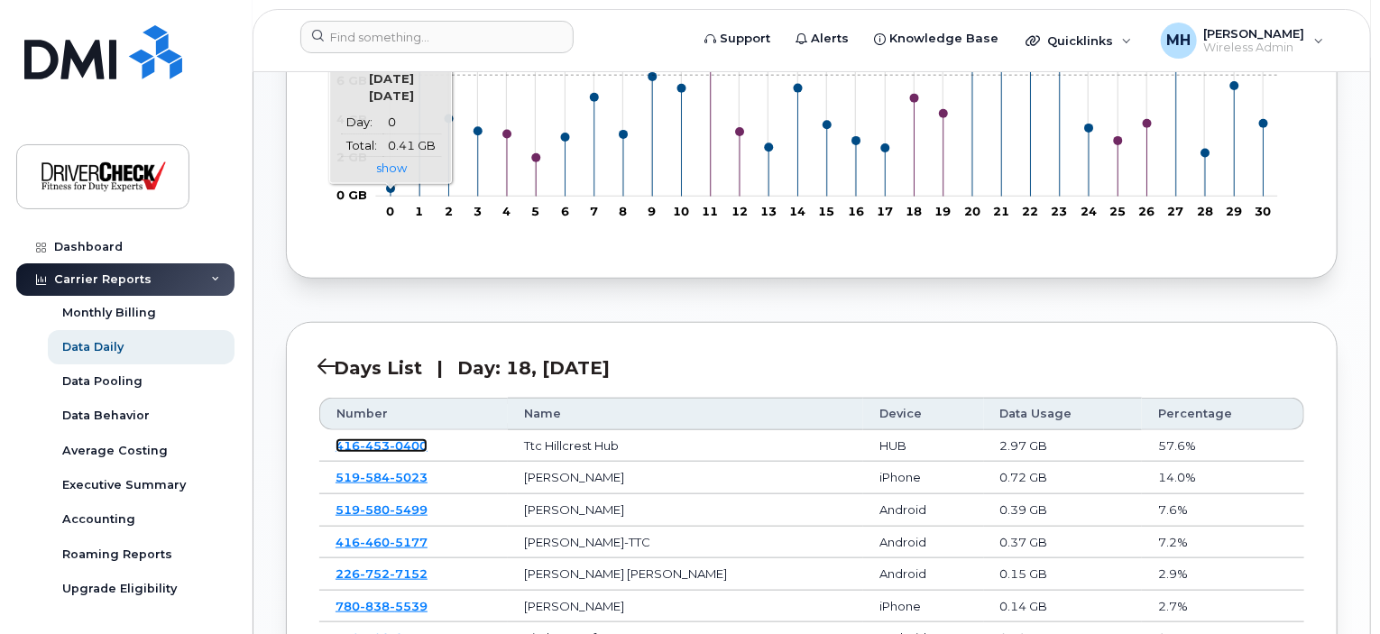
scroll to position [682, 0]
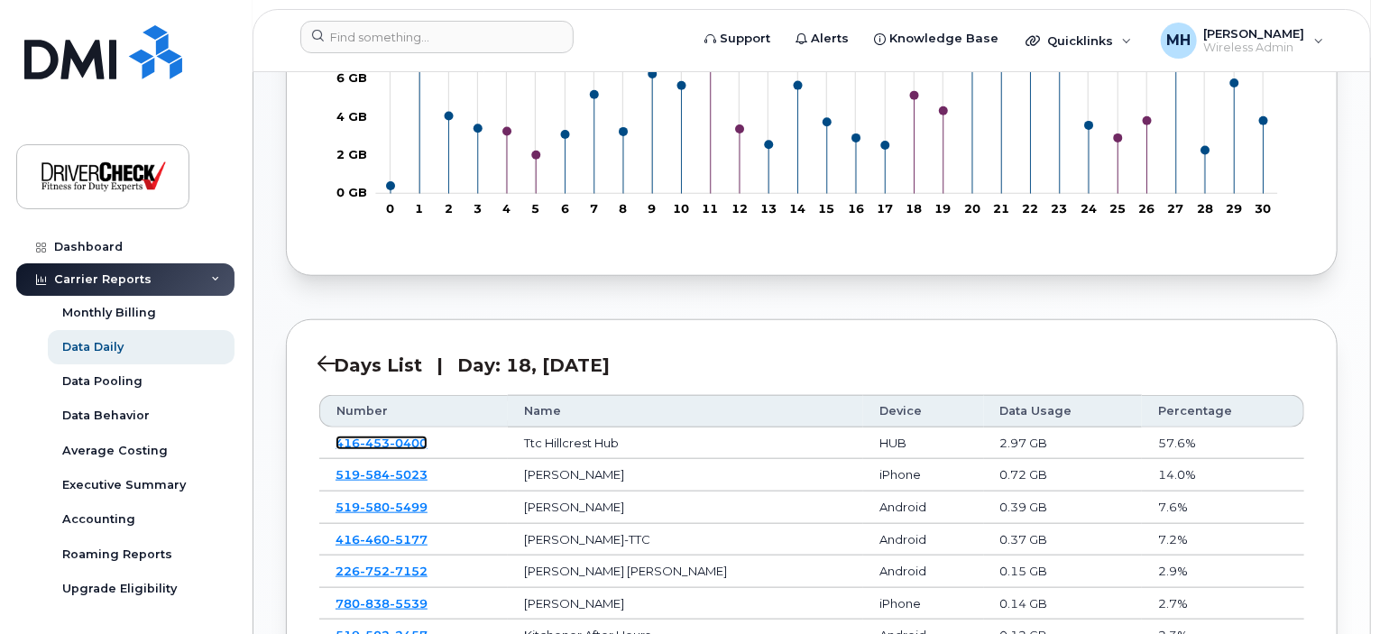
click at [390, 439] on span "453" at bounding box center [409, 443] width 38 height 14
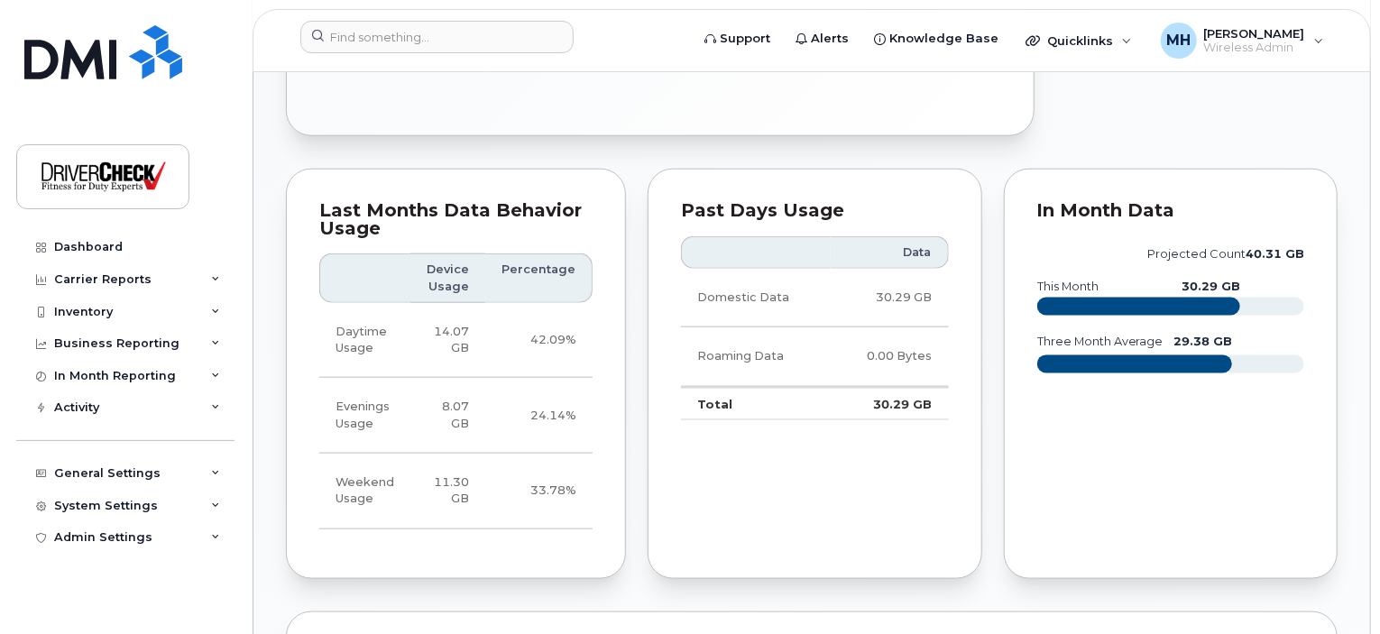
scroll to position [902, 0]
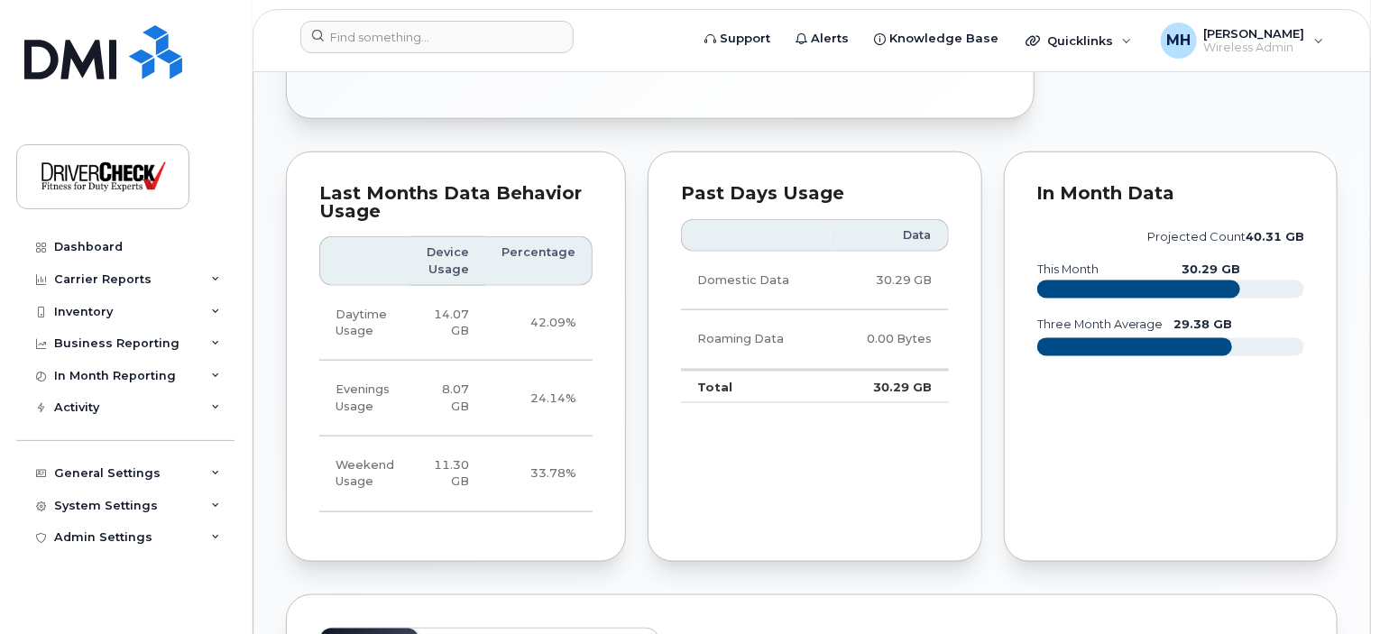
click at [1183, 299] on rect at bounding box center [1138, 289] width 203 height 18
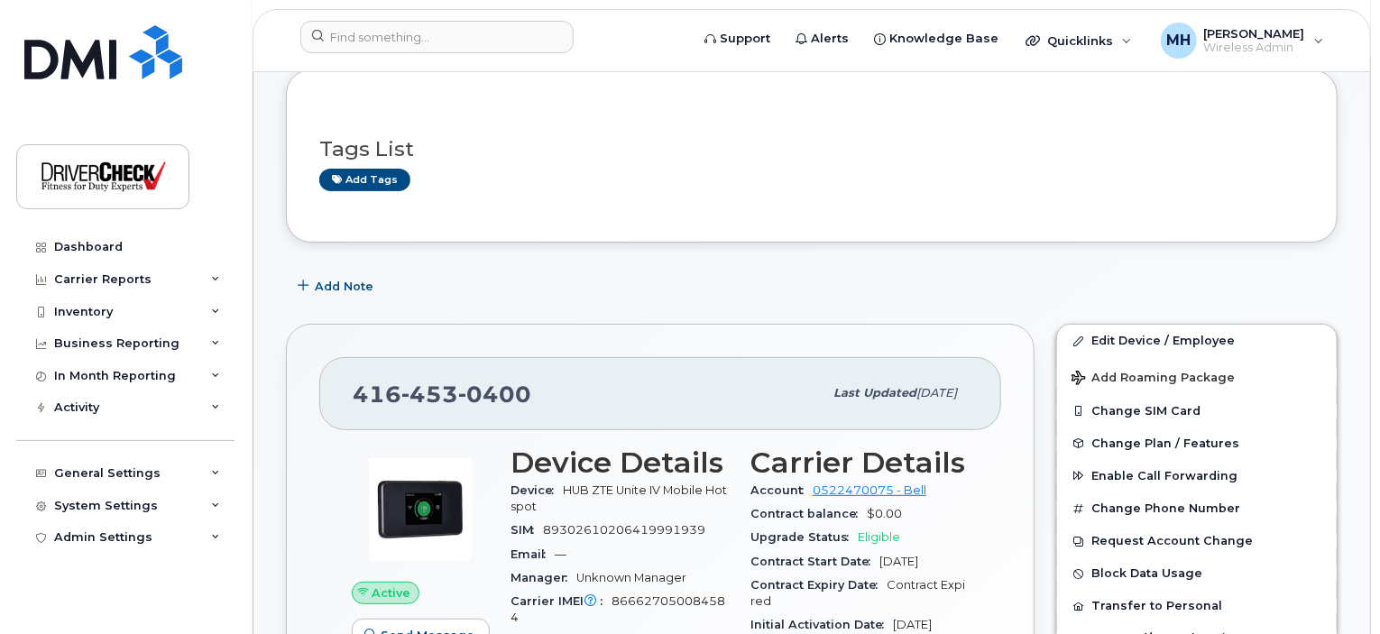
scroll to position [90, 0]
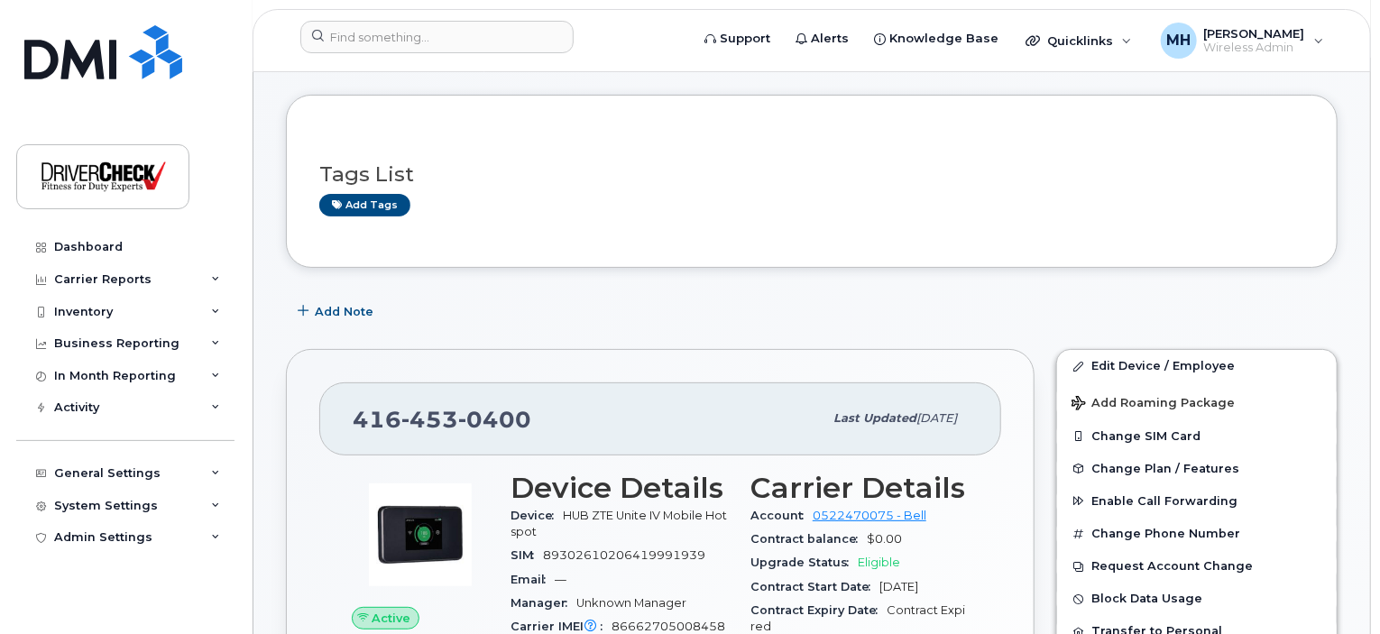
scroll to position [180, 0]
